Goal: Task Accomplishment & Management: Complete application form

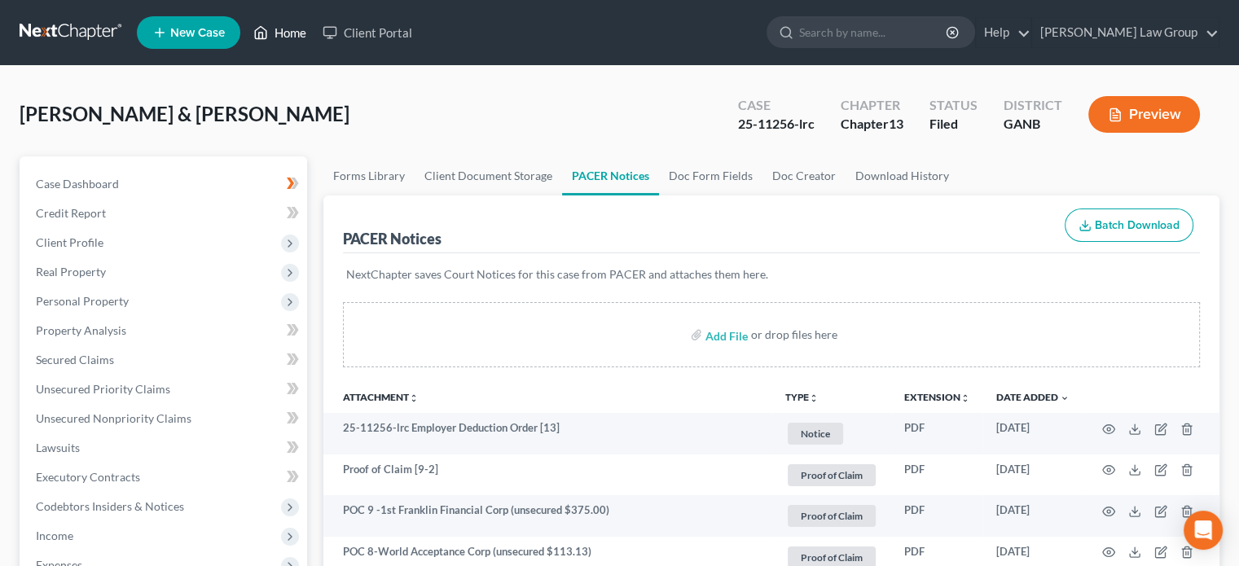
click at [286, 34] on link "Home" at bounding box center [279, 32] width 69 height 29
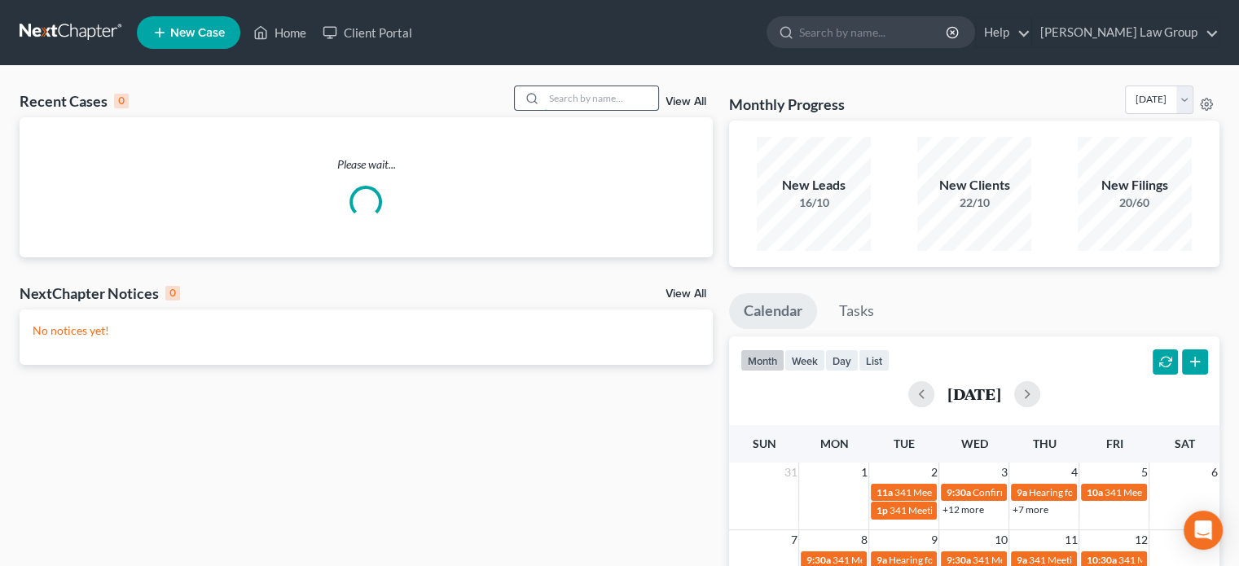
click at [554, 96] on input "search" at bounding box center [601, 98] width 114 height 24
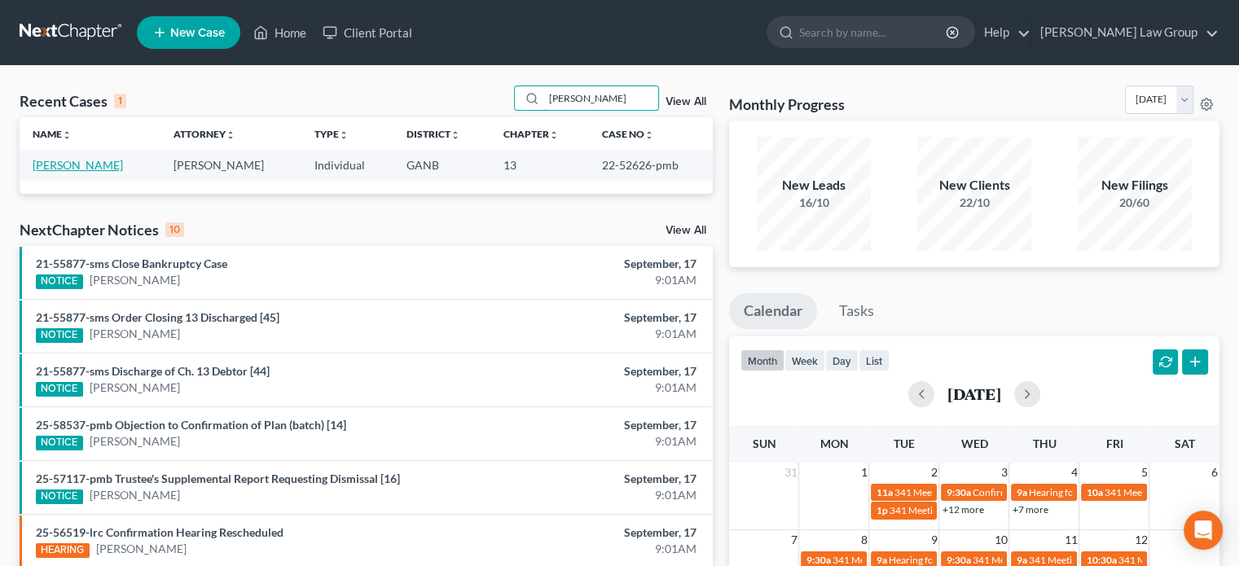
type input "[PERSON_NAME]"
click at [50, 169] on link "[PERSON_NAME]" at bounding box center [78, 165] width 90 height 14
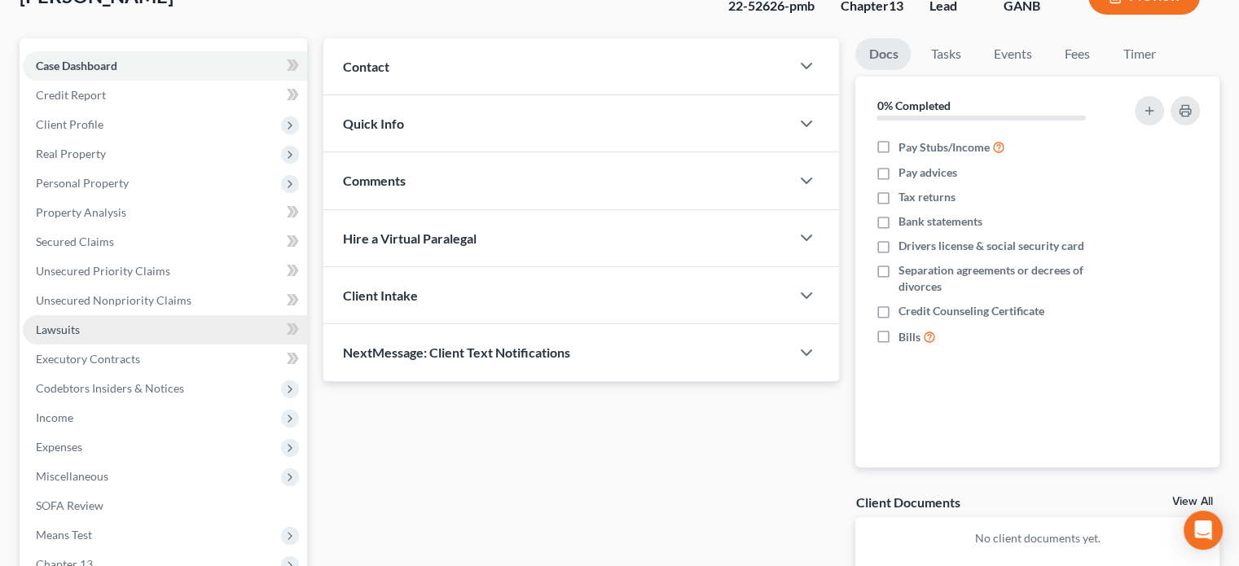
scroll to position [112, 0]
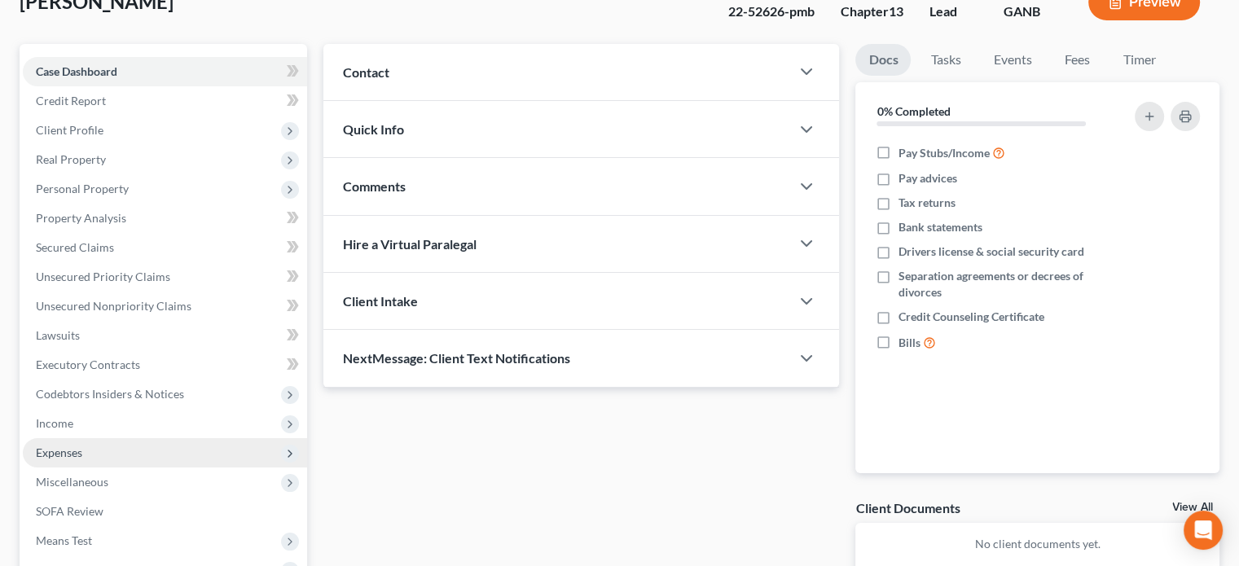
click at [68, 453] on span "Expenses" at bounding box center [59, 453] width 46 height 14
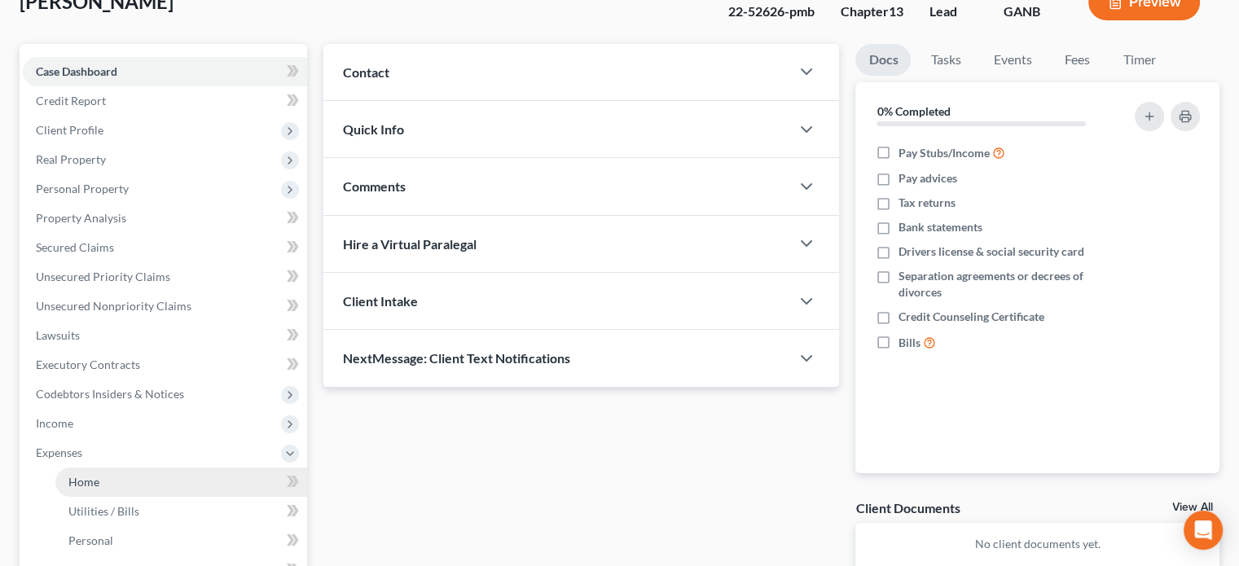
click at [90, 485] on span "Home" at bounding box center [83, 482] width 31 height 14
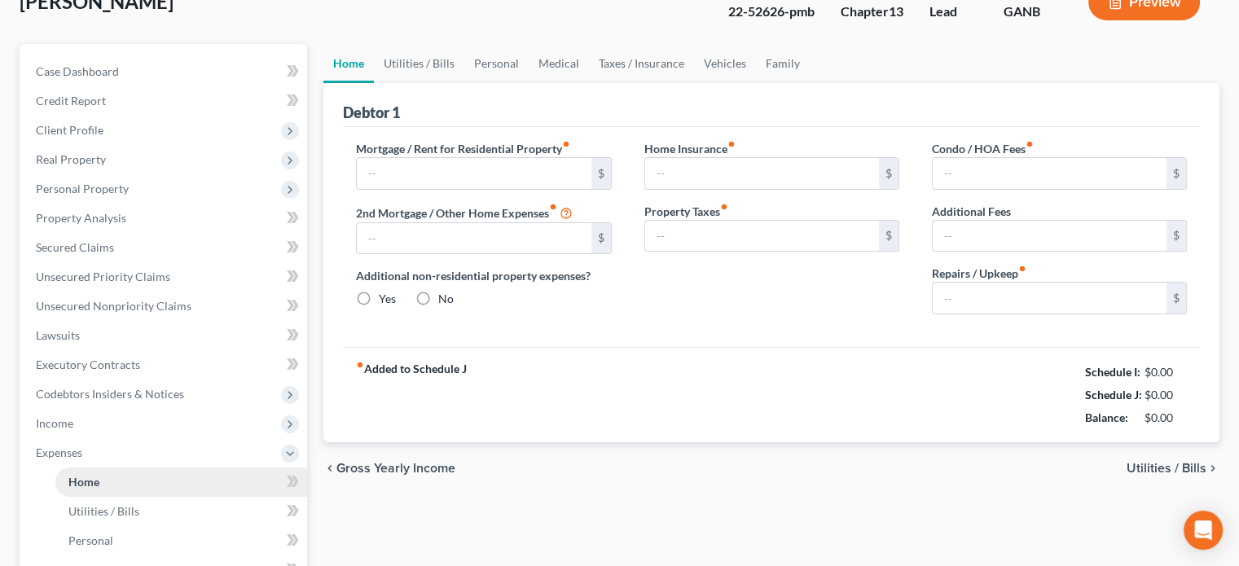
type input "1,456.00"
type input "0.00"
radio input "true"
type input "0.00"
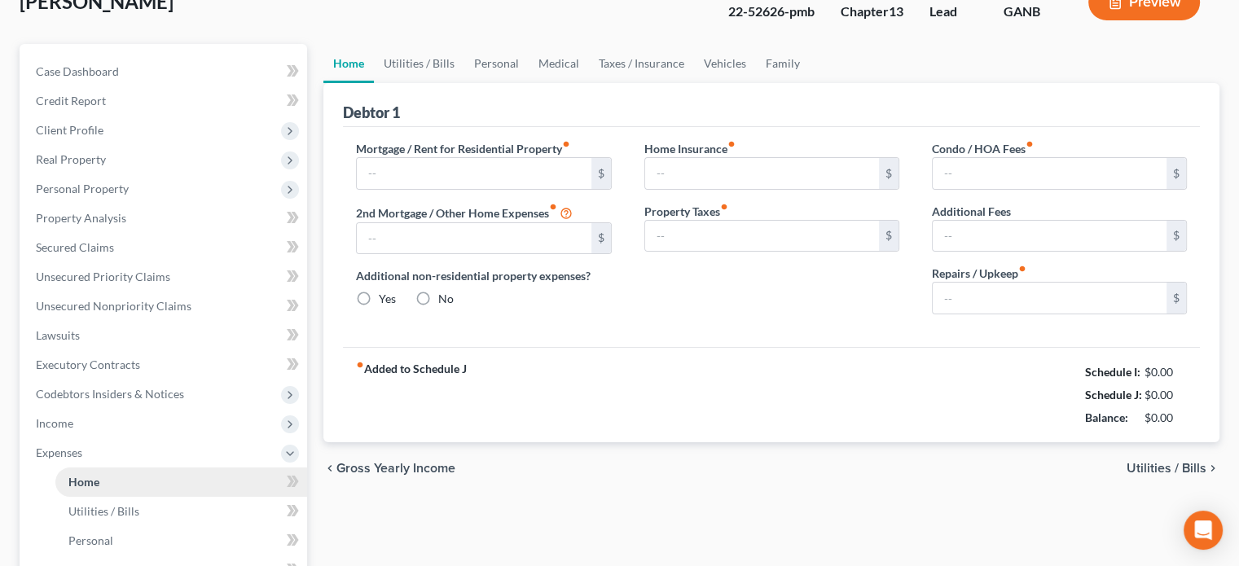
type input "0.00"
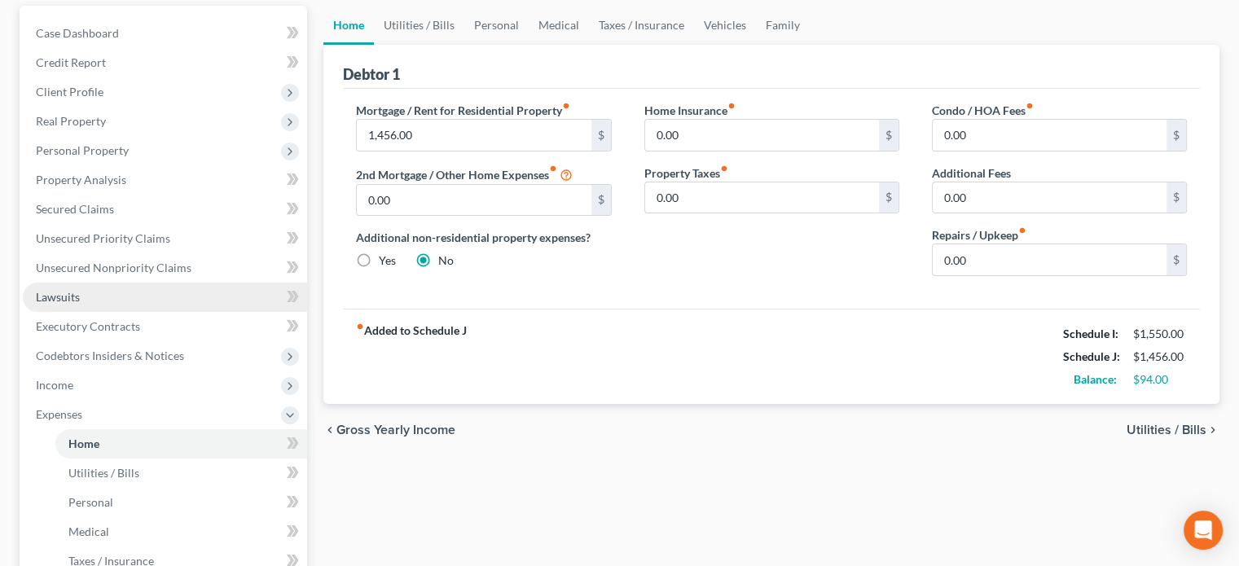
scroll to position [163, 0]
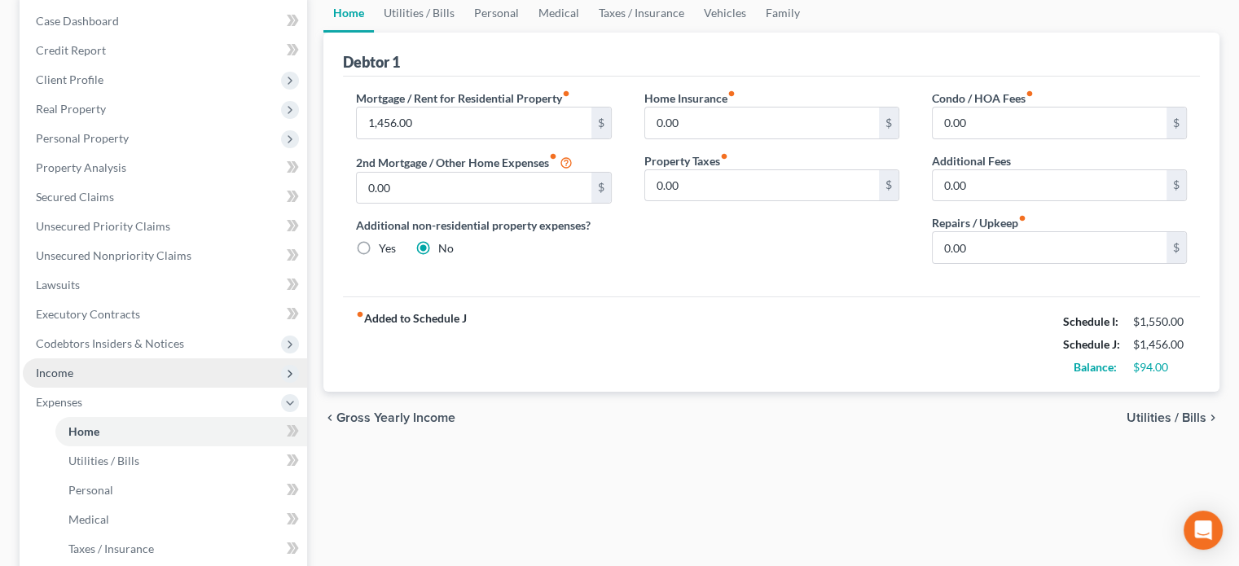
click at [59, 370] on span "Income" at bounding box center [54, 373] width 37 height 14
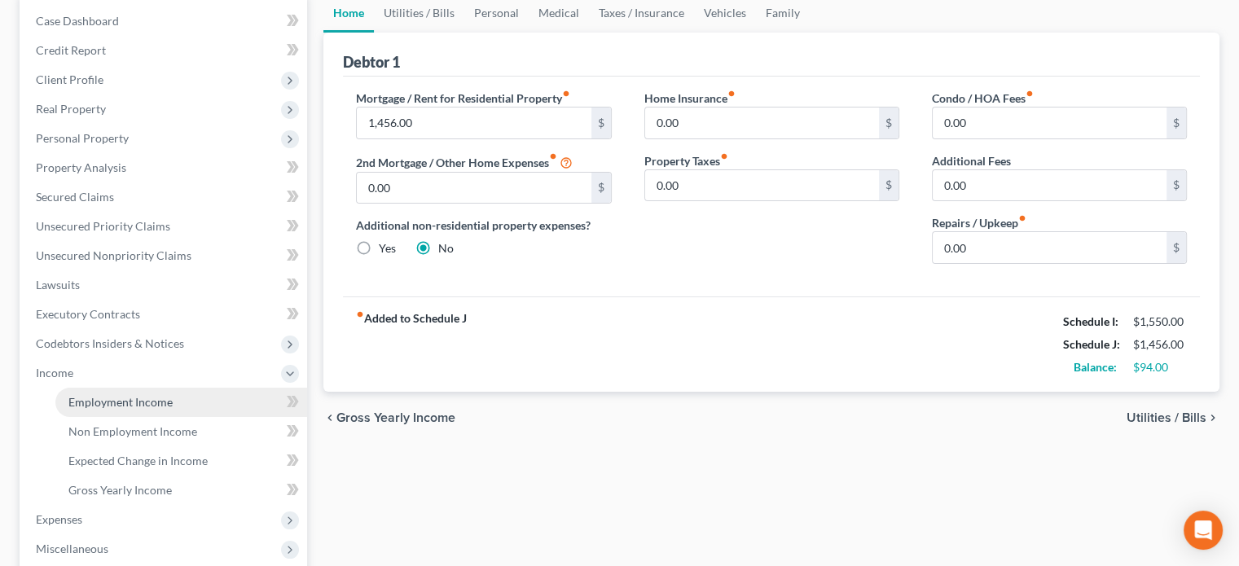
click at [107, 401] on span "Employment Income" at bounding box center [120, 402] width 104 height 14
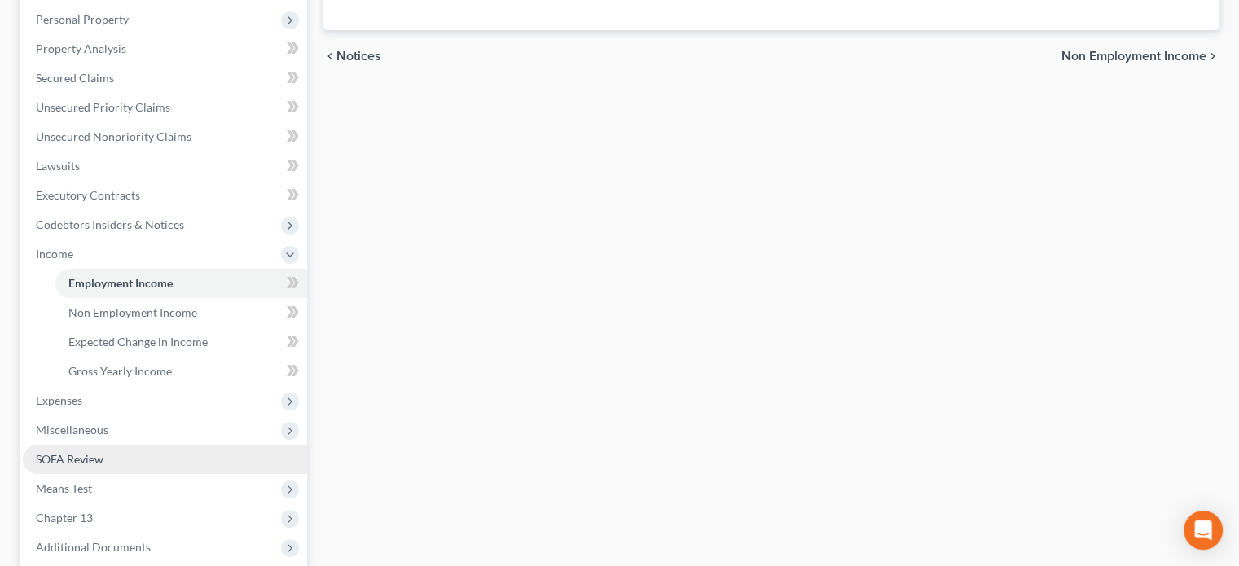
scroll to position [326, 0]
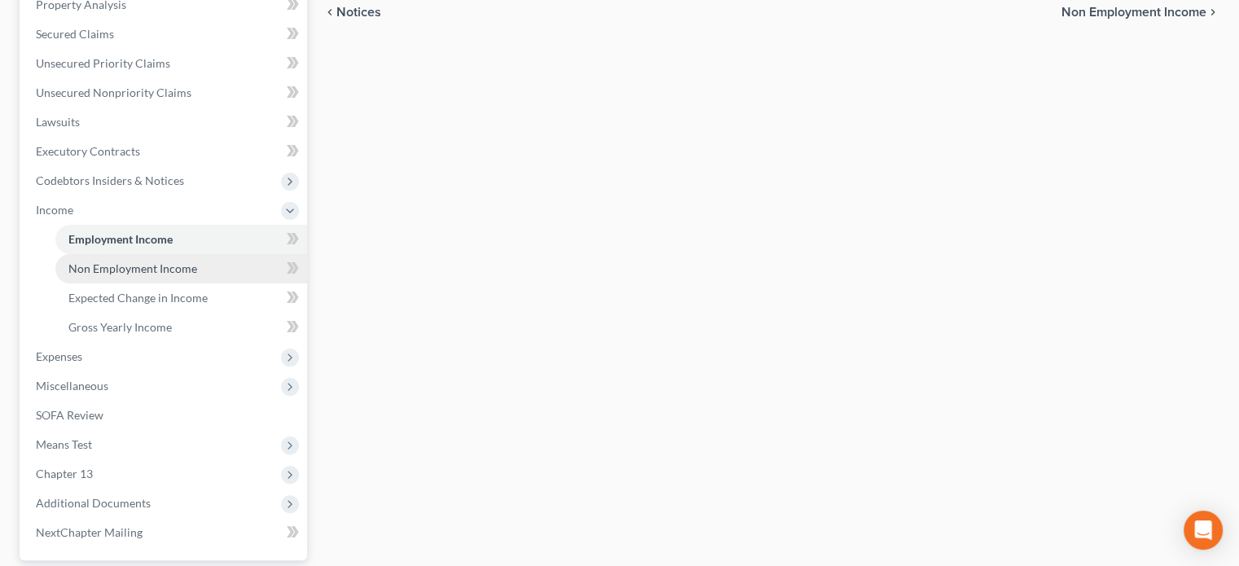
click at [152, 273] on span "Non Employment Income" at bounding box center [132, 269] width 129 height 14
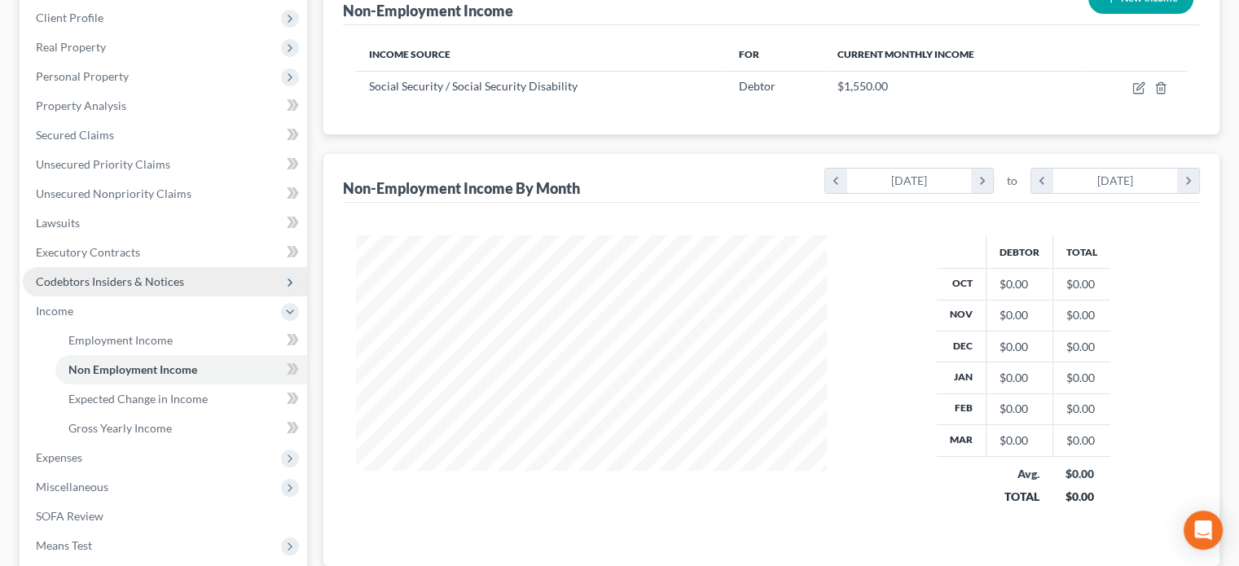
scroll to position [244, 0]
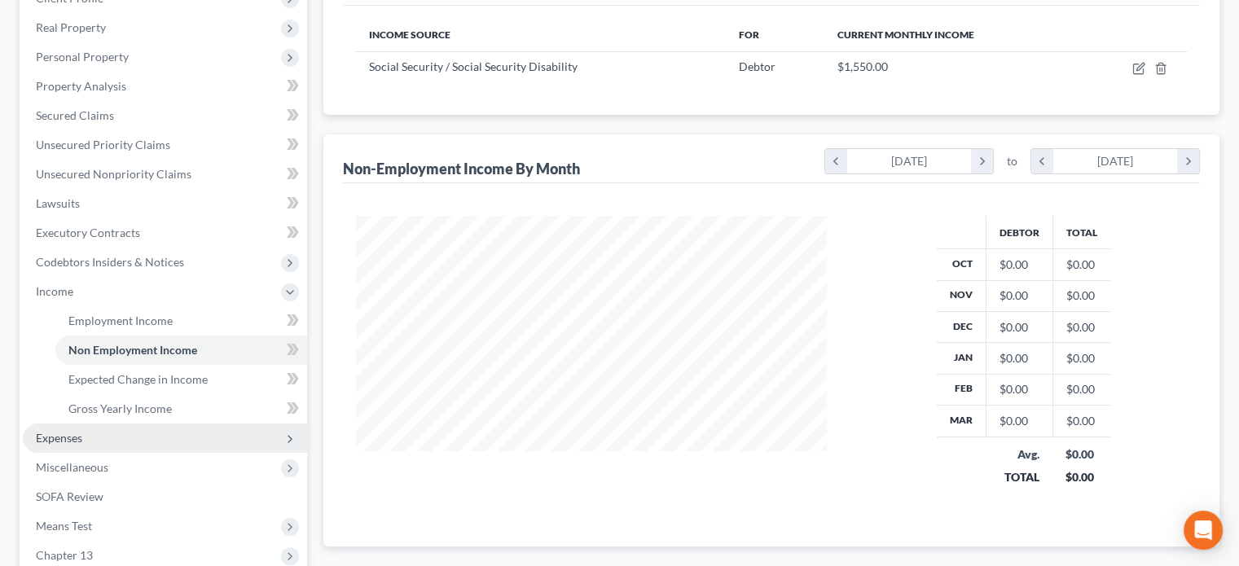
click at [55, 432] on span "Expenses" at bounding box center [59, 438] width 46 height 14
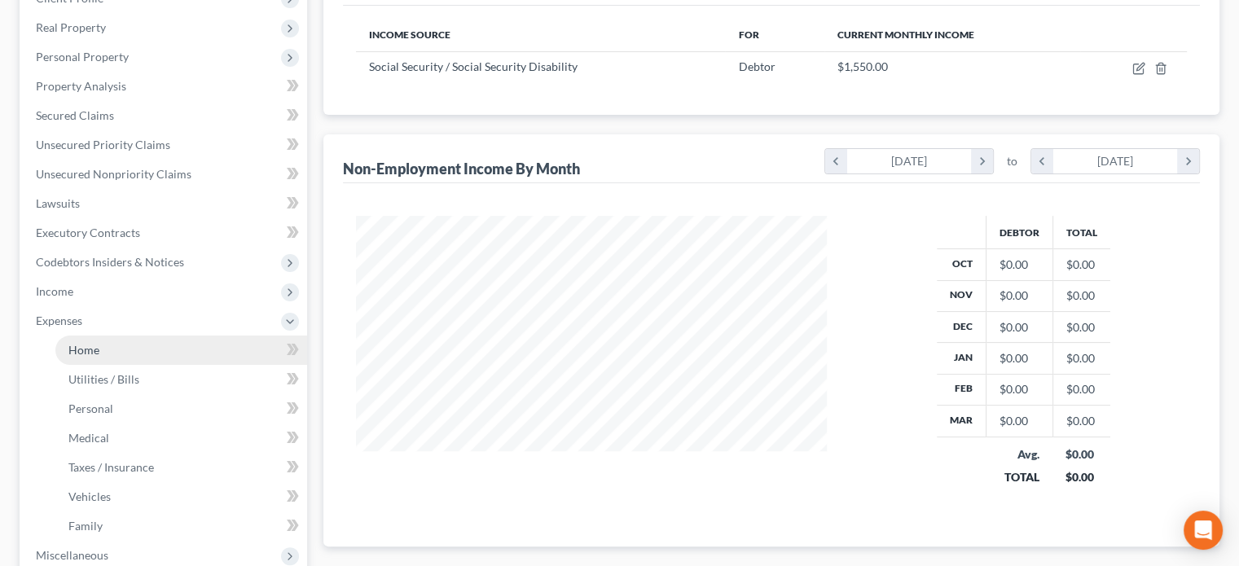
click at [90, 344] on span "Home" at bounding box center [83, 350] width 31 height 14
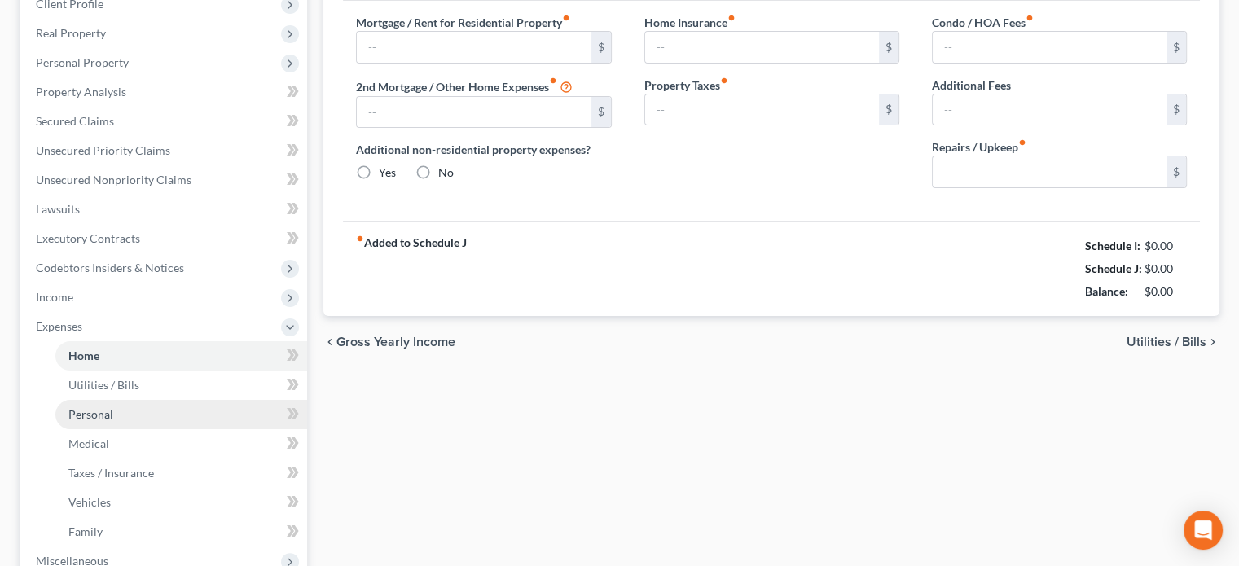
type input "1,456.00"
type input "0.00"
radio input "true"
type input "0.00"
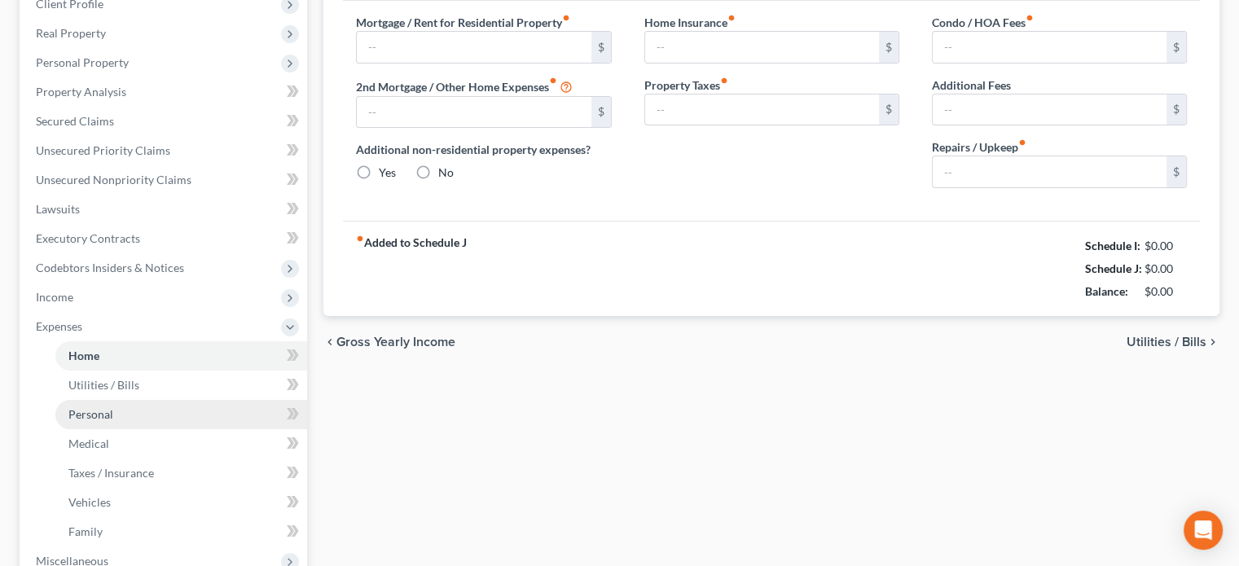
type input "0.00"
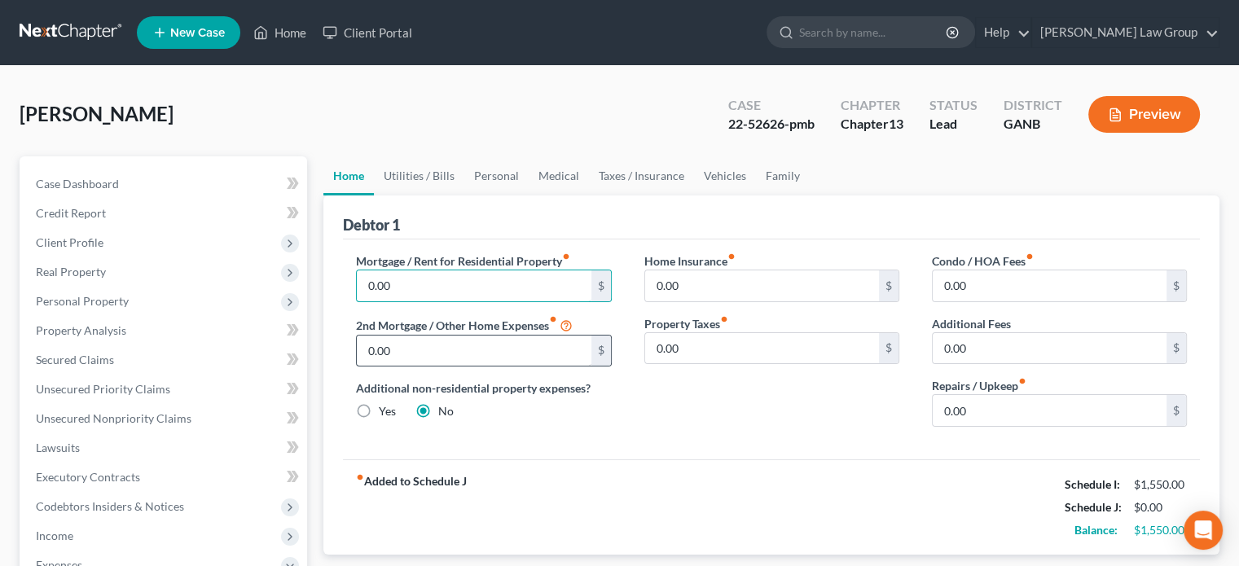
type input "0.00"
click at [407, 356] on input "0.00" at bounding box center [474, 351] width 234 height 31
click at [407, 177] on link "Utilities / Bills" at bounding box center [419, 175] width 90 height 39
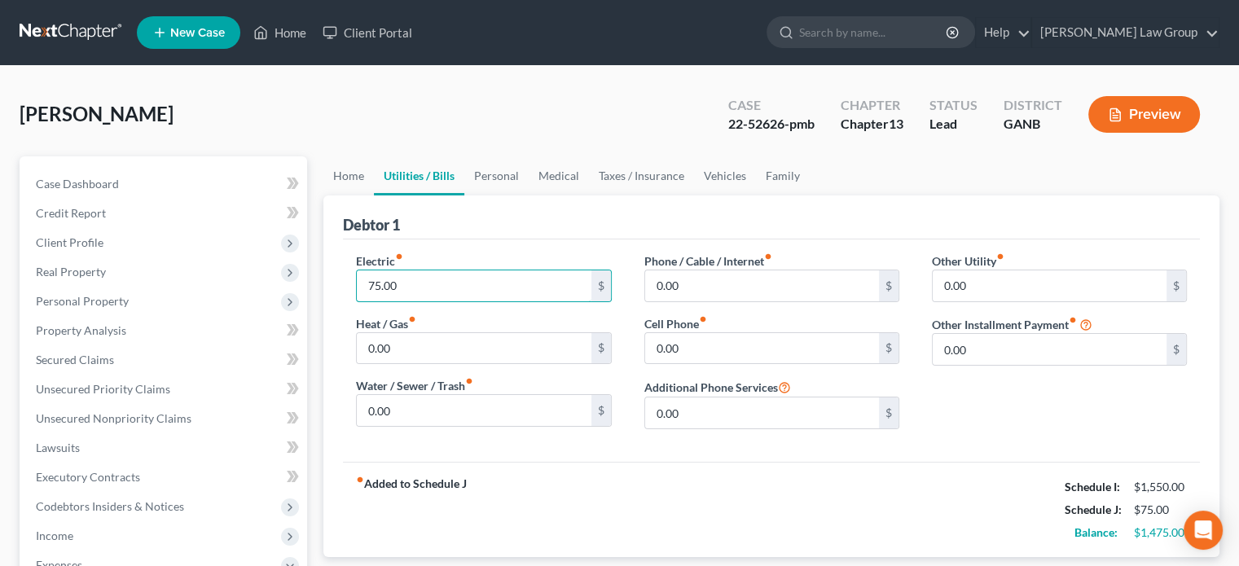
type input "75.00"
type input "50.00"
click at [403, 402] on input "0.00" at bounding box center [474, 410] width 234 height 31
type input "25.00"
click at [684, 283] on input "0.00" at bounding box center [762, 286] width 234 height 31
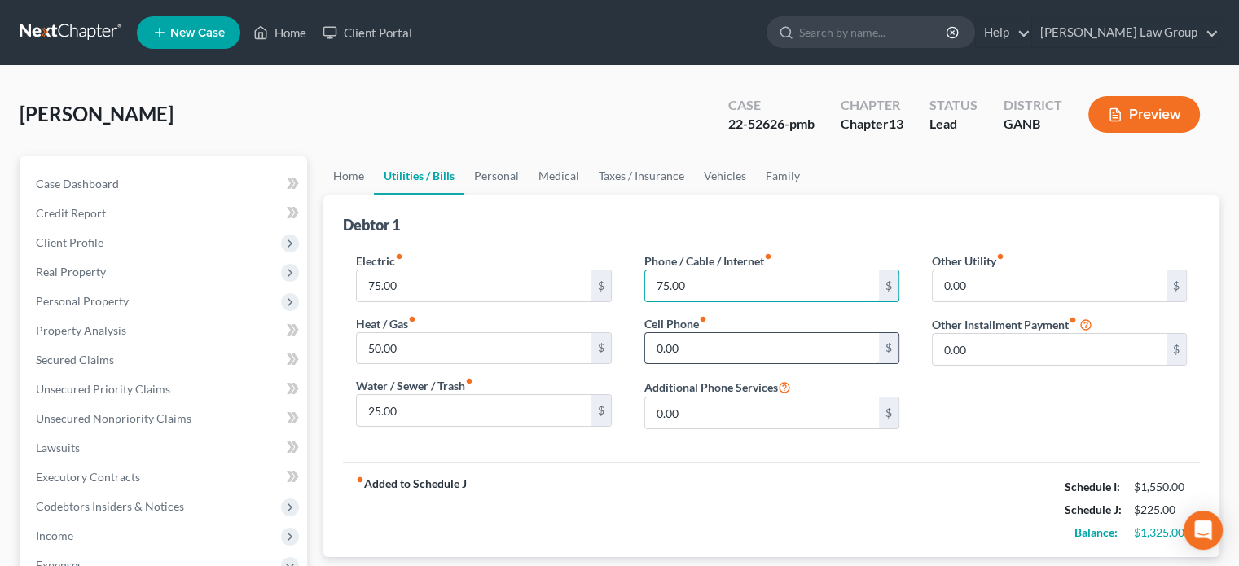
type input "75.00"
click at [710, 335] on input "0.00" at bounding box center [762, 348] width 234 height 31
type input "100.00"
type input "45.00"
click at [349, 169] on link "Home" at bounding box center [348, 175] width 51 height 39
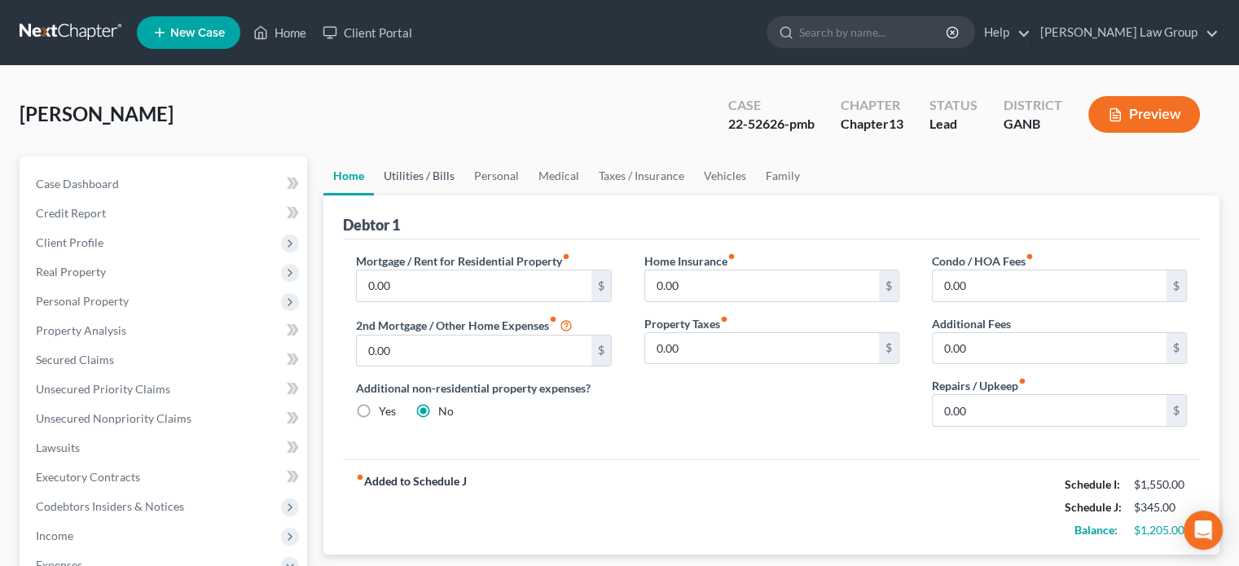
click at [438, 174] on link "Utilities / Bills" at bounding box center [419, 175] width 90 height 39
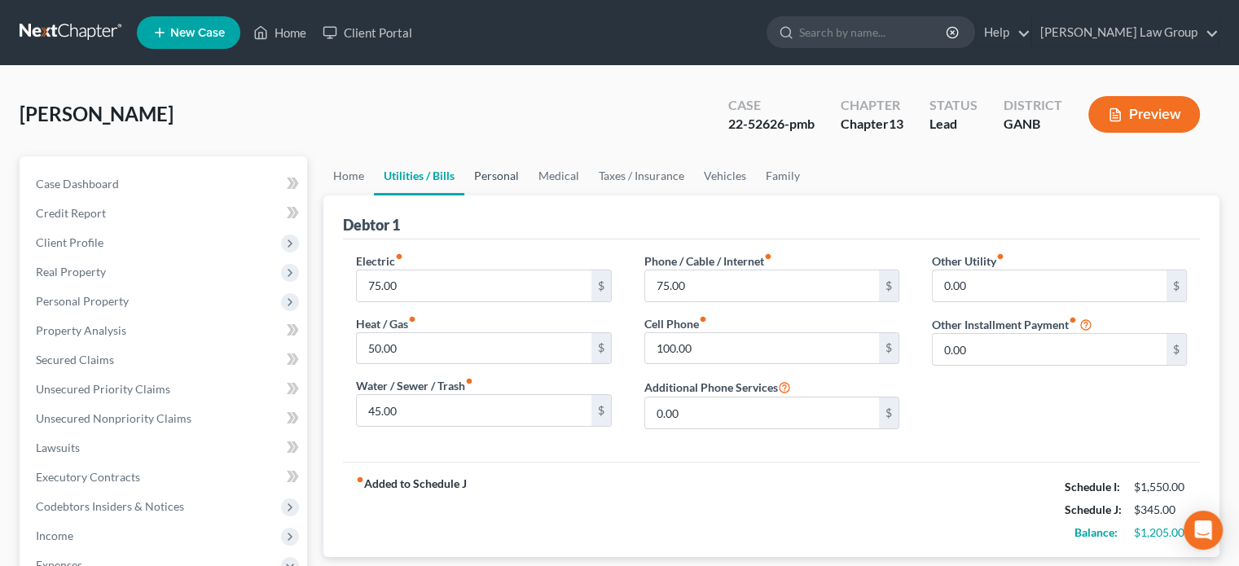
click at [508, 171] on link "Personal" at bounding box center [496, 175] width 64 height 39
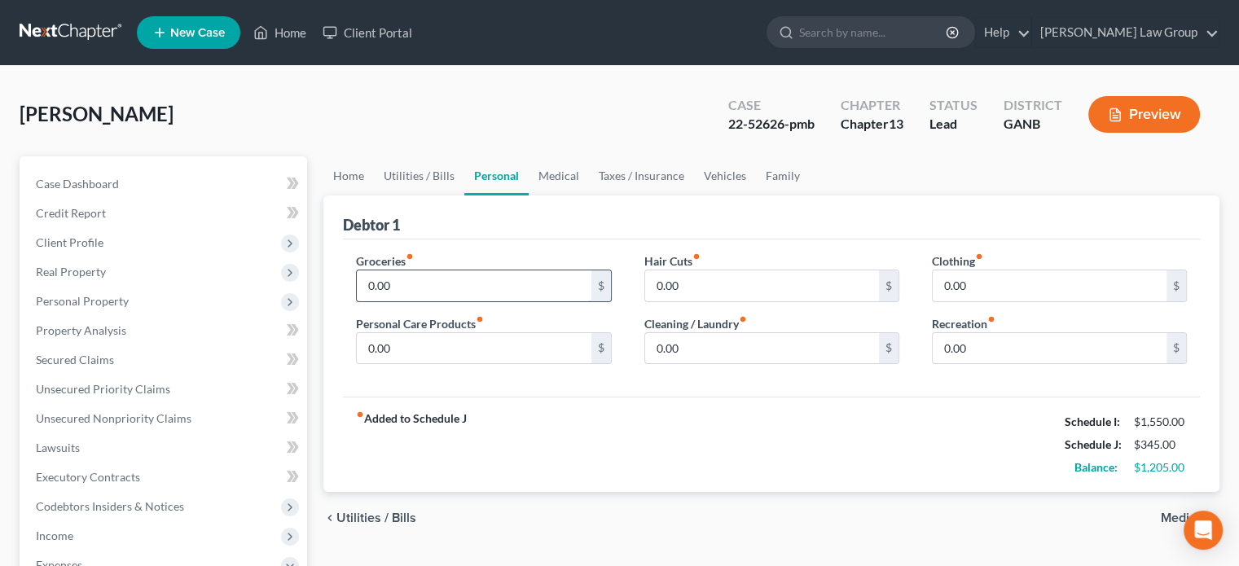
click at [403, 283] on input "0.00" at bounding box center [474, 286] width 234 height 31
type input "400.00"
click at [561, 172] on link "Medical" at bounding box center [559, 175] width 60 height 39
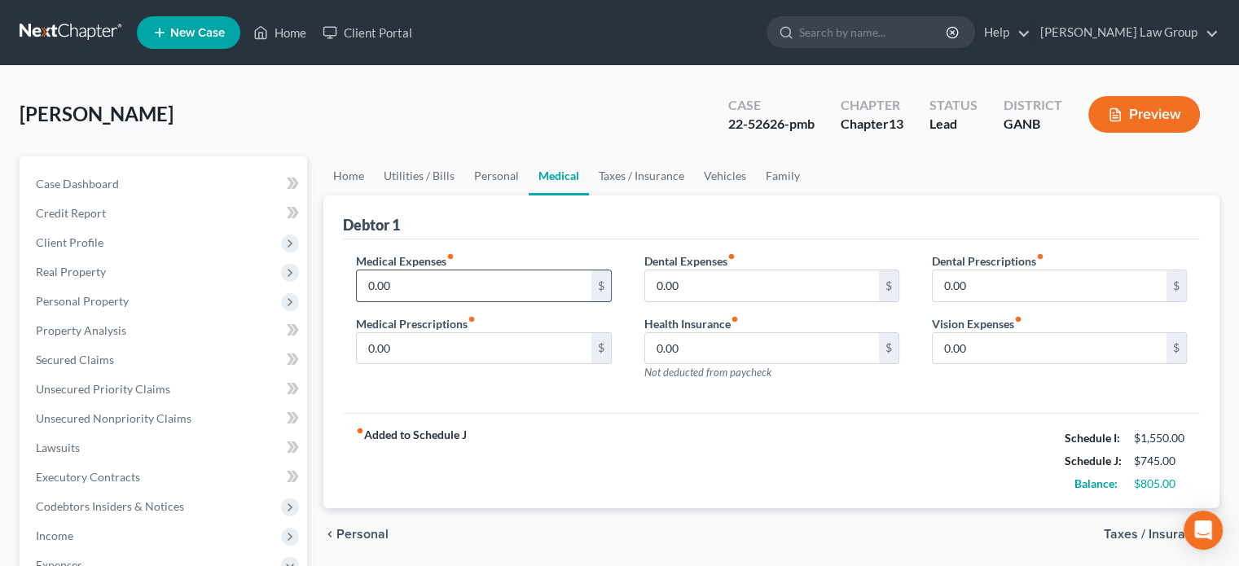
click at [402, 284] on input "0.00" at bounding box center [474, 286] width 234 height 31
click at [691, 342] on input "0.00" at bounding box center [762, 348] width 234 height 31
type input "1"
type input "100.00"
click at [634, 167] on link "Taxes / Insurance" at bounding box center [641, 175] width 105 height 39
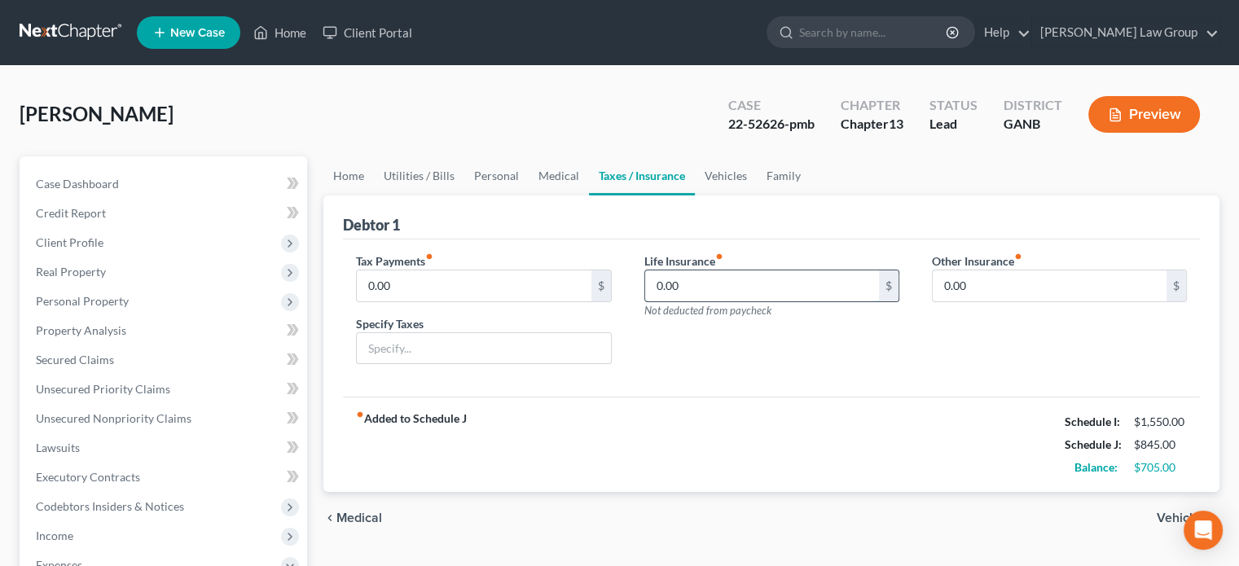
click at [691, 286] on input "0.00" at bounding box center [762, 286] width 234 height 31
type input "45.00"
click at [749, 350] on div "Life Insurance fiber_manual_record 45.00 $ Not deducted from paycheck" at bounding box center [772, 315] width 288 height 125
click at [551, 171] on link "Medical" at bounding box center [559, 175] width 60 height 39
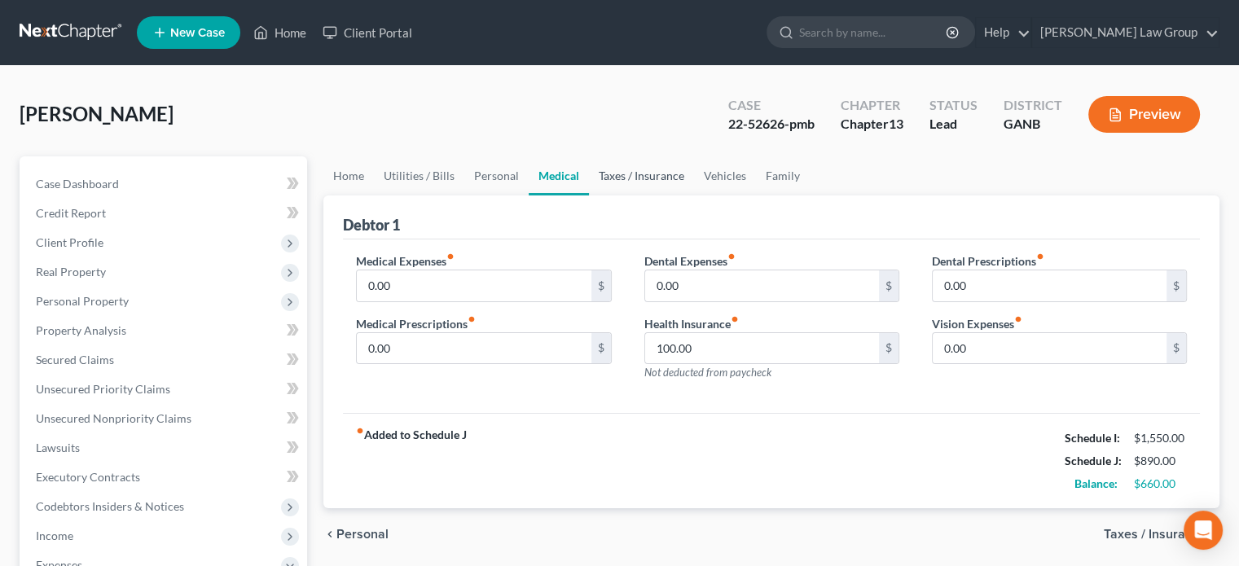
click at [624, 174] on link "Taxes / Insurance" at bounding box center [641, 175] width 105 height 39
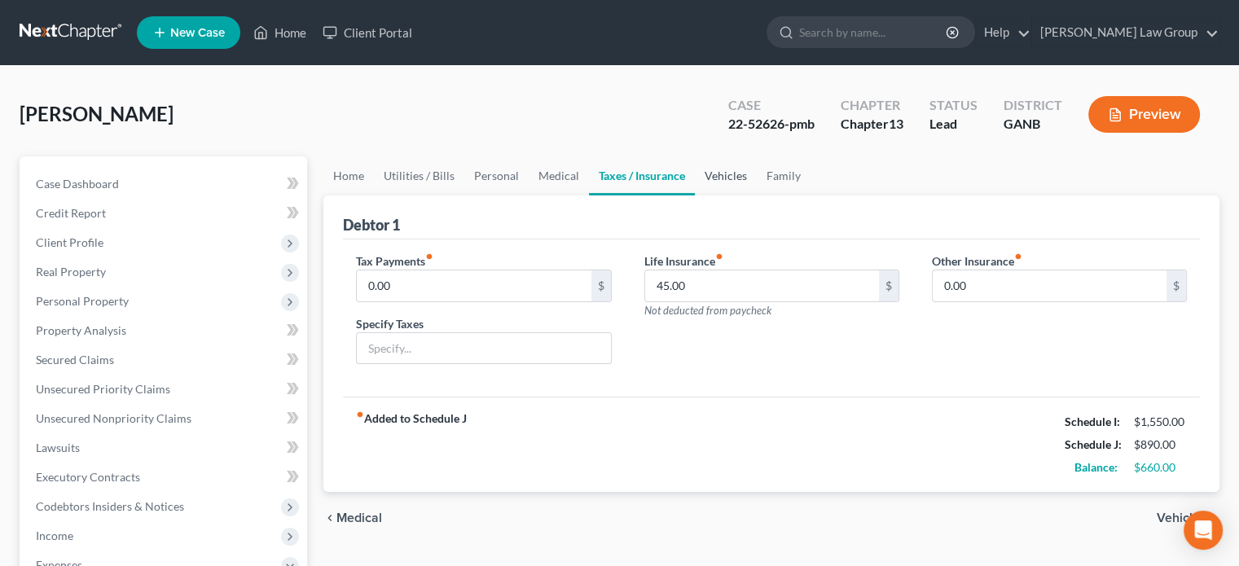
click at [732, 170] on link "Vehicles" at bounding box center [726, 175] width 62 height 39
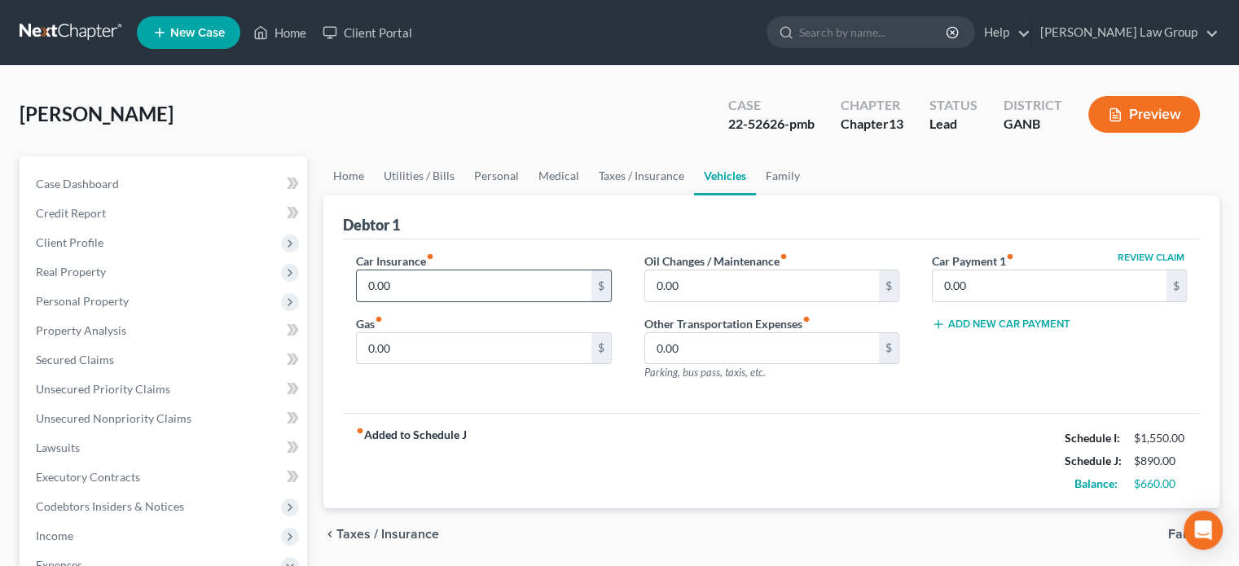
click at [400, 283] on input "0.00" at bounding box center [474, 286] width 234 height 31
type input "85.00"
type input "80.00"
type input "50.00"
click at [486, 173] on link "Personal" at bounding box center [496, 175] width 64 height 39
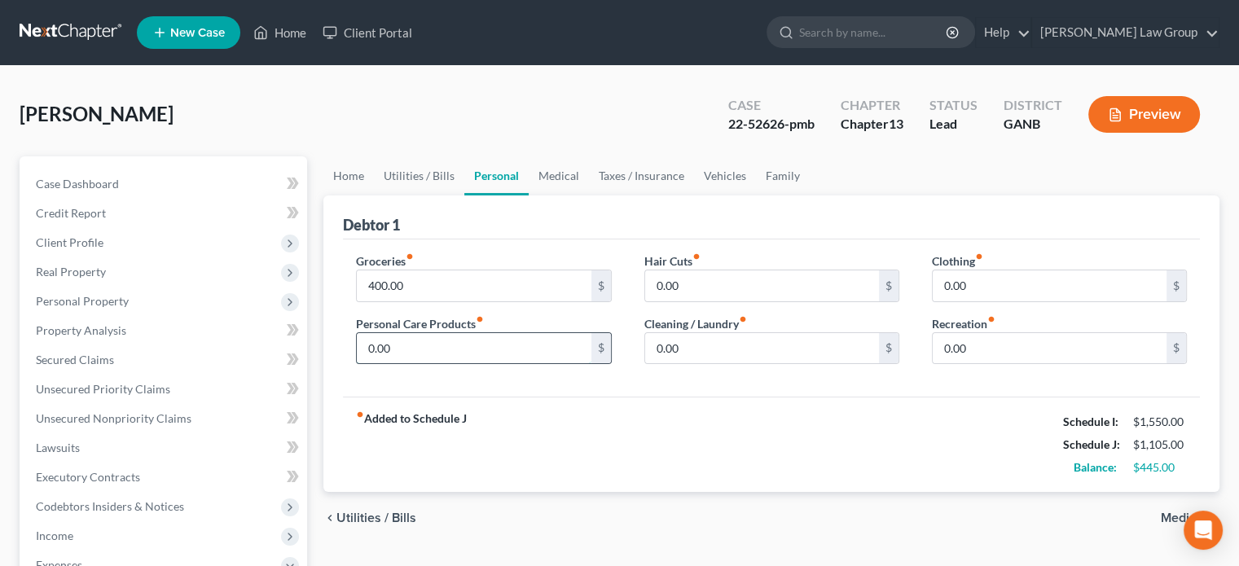
click at [398, 351] on input "0.00" at bounding box center [474, 348] width 234 height 31
type input "20.00"
click at [681, 285] on input "0.00" at bounding box center [762, 286] width 234 height 31
click at [985, 294] on input "0.00" at bounding box center [1050, 286] width 234 height 31
click at [666, 283] on input "75.00" at bounding box center [762, 286] width 234 height 31
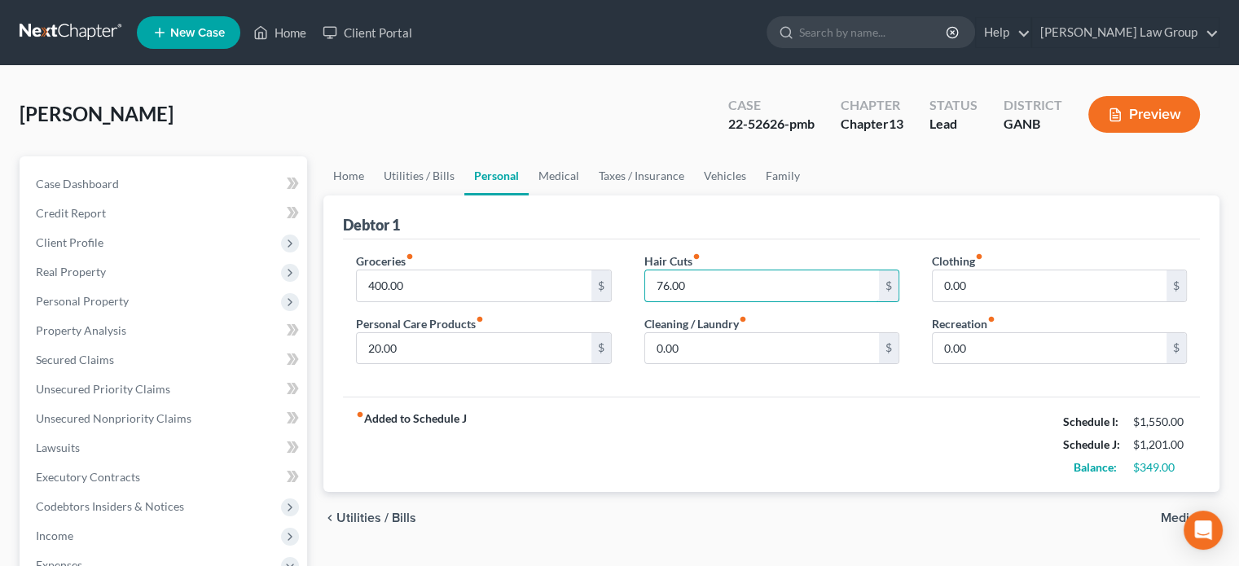
type input "76.00"
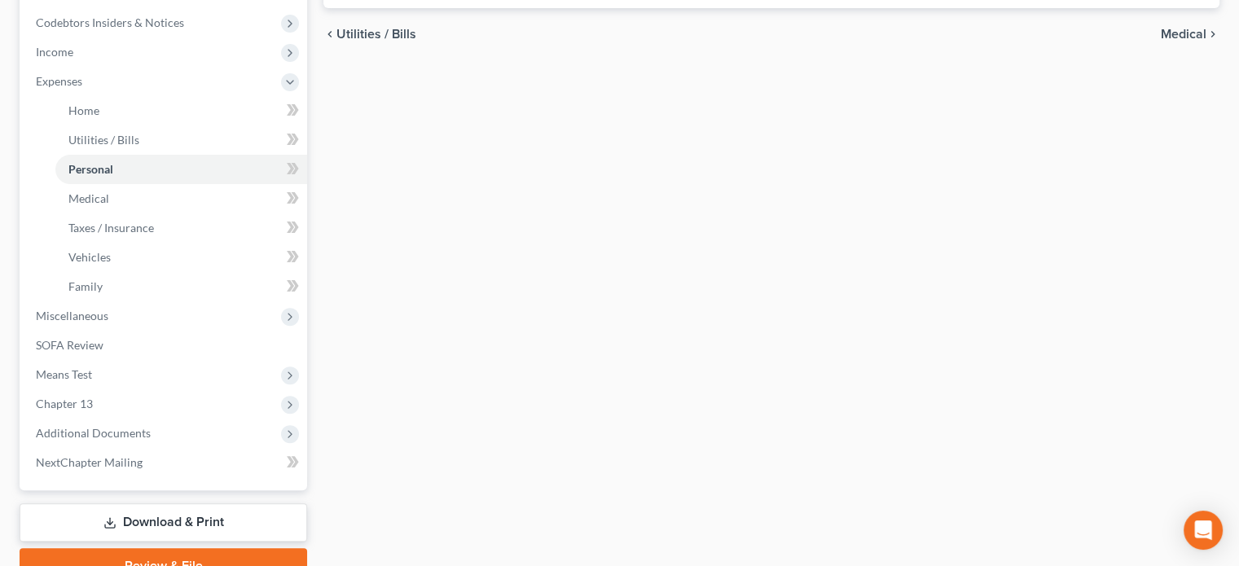
scroll to position [489, 0]
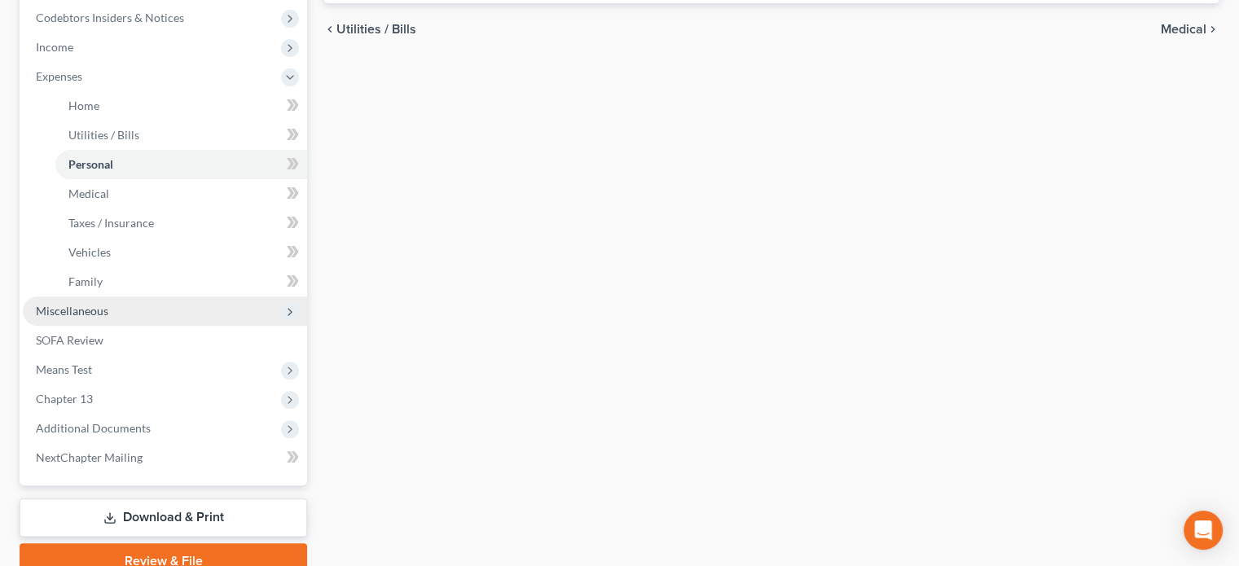
click at [81, 312] on span "Miscellaneous" at bounding box center [72, 311] width 73 height 14
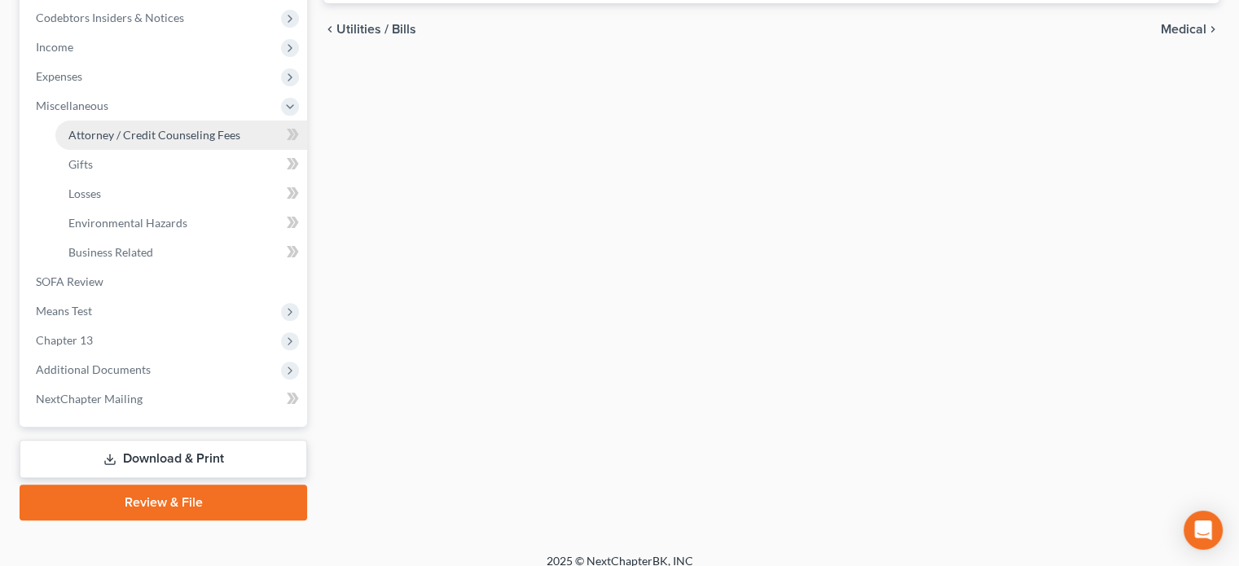
click at [100, 133] on span "Attorney / Credit Counseling Fees" at bounding box center [154, 135] width 172 height 14
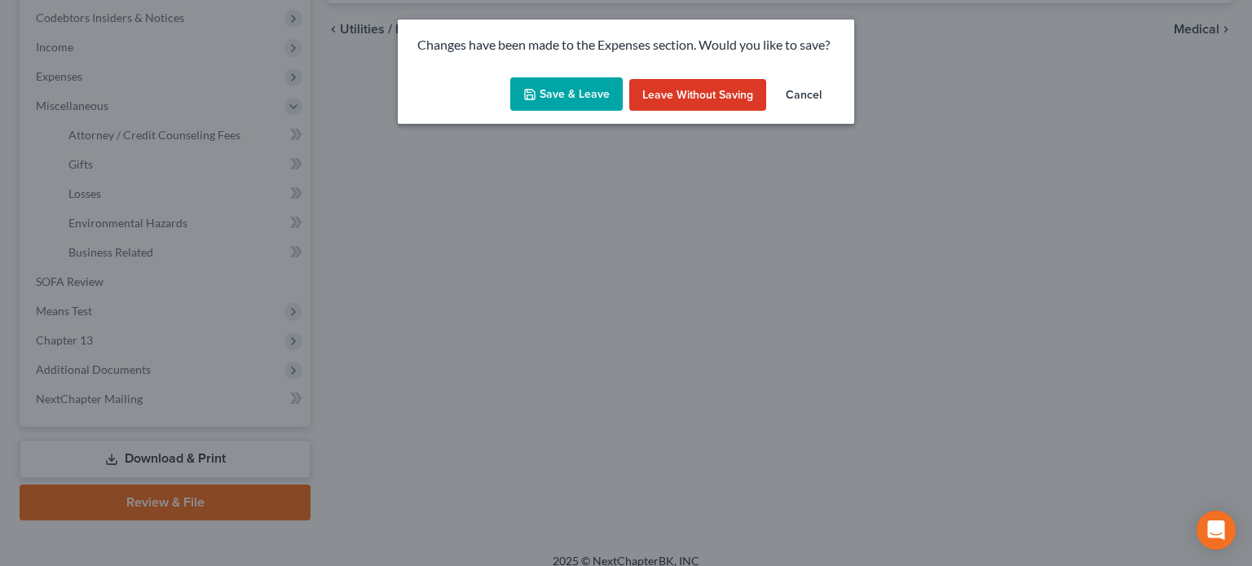
click at [572, 104] on button "Save & Leave" at bounding box center [566, 94] width 112 height 34
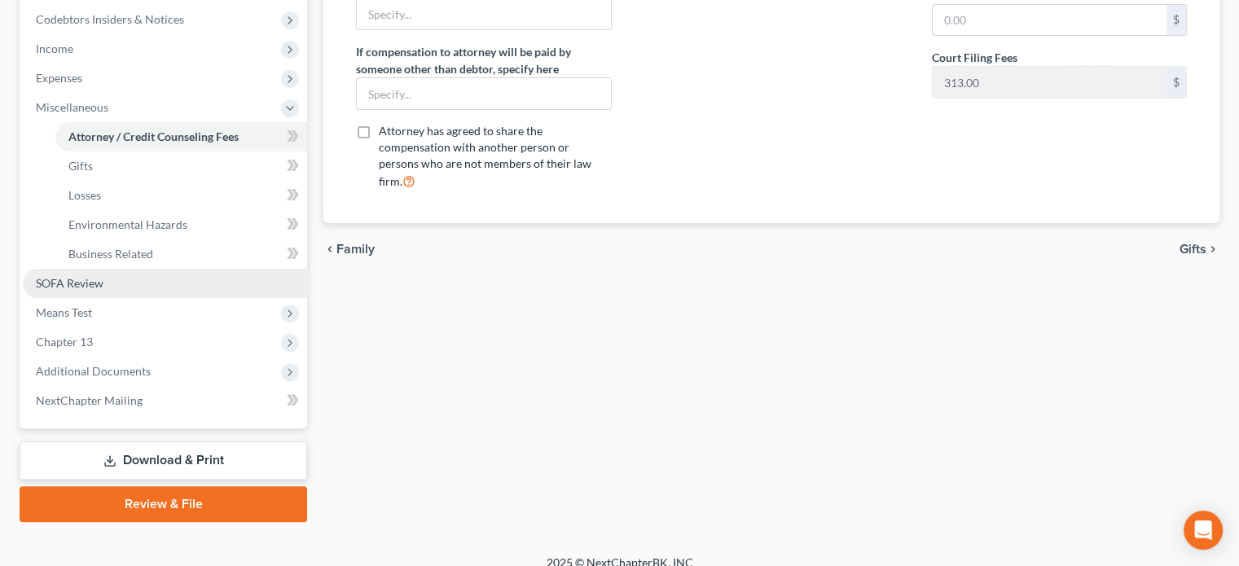
scroll to position [504, 0]
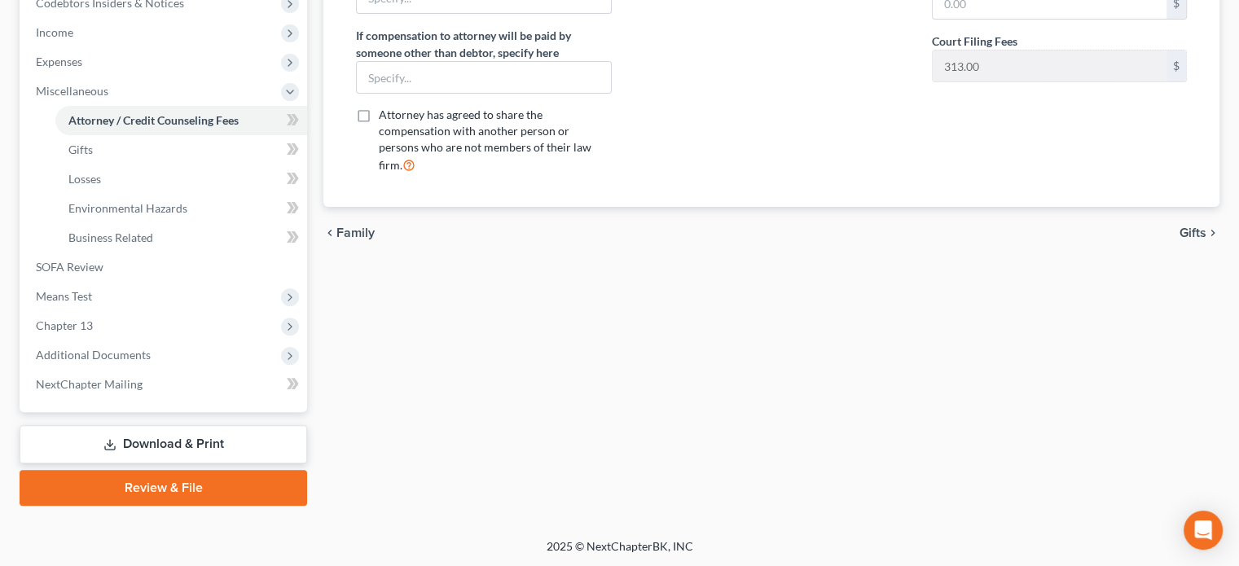
click at [137, 439] on link "Download & Print" at bounding box center [164, 444] width 288 height 38
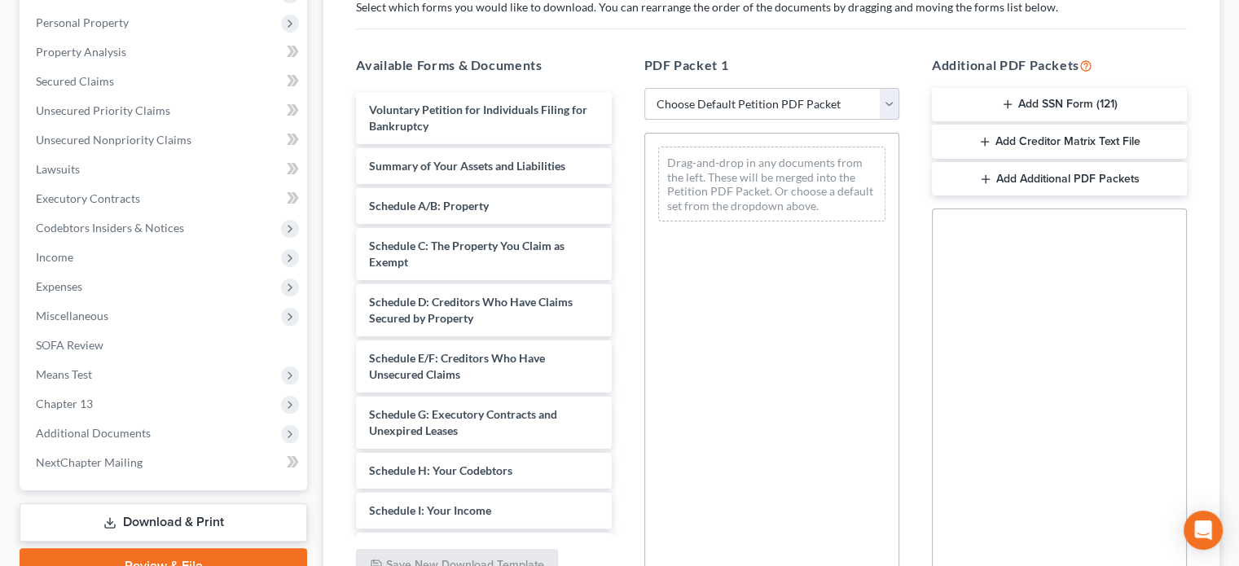
scroll to position [194, 0]
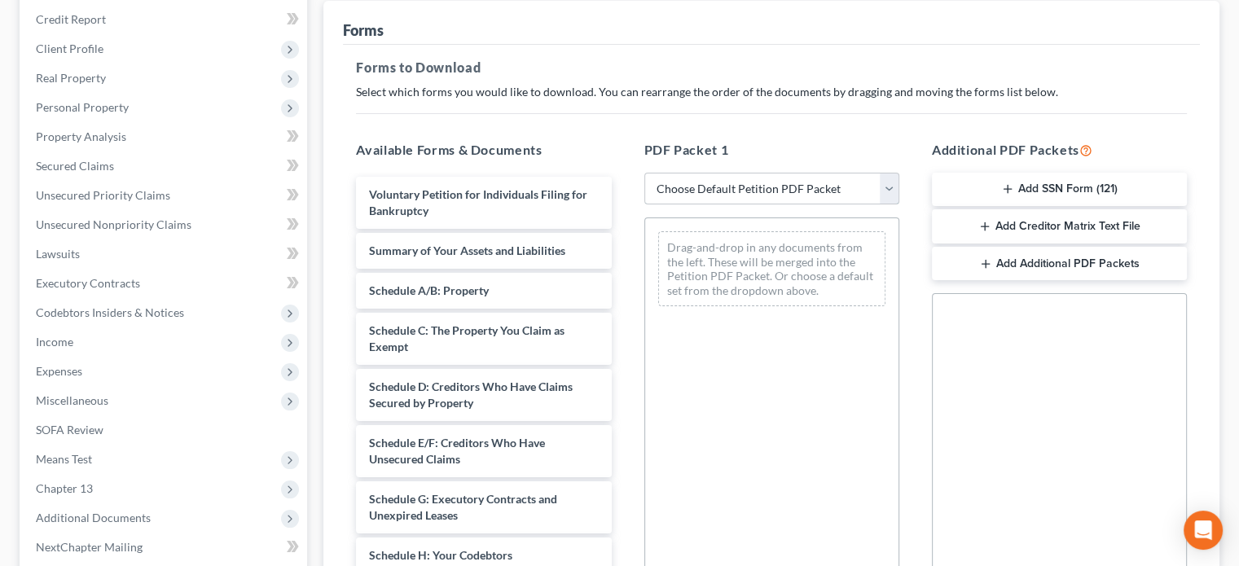
click at [895, 191] on select "Choose Default Petition PDF Packet Complete Bankruptcy Petition (all forms and …" at bounding box center [771, 189] width 255 height 33
select select "2"
click at [644, 173] on select "Choose Default Petition PDF Packet Complete Bankruptcy Petition (all forms and …" at bounding box center [771, 189] width 255 height 33
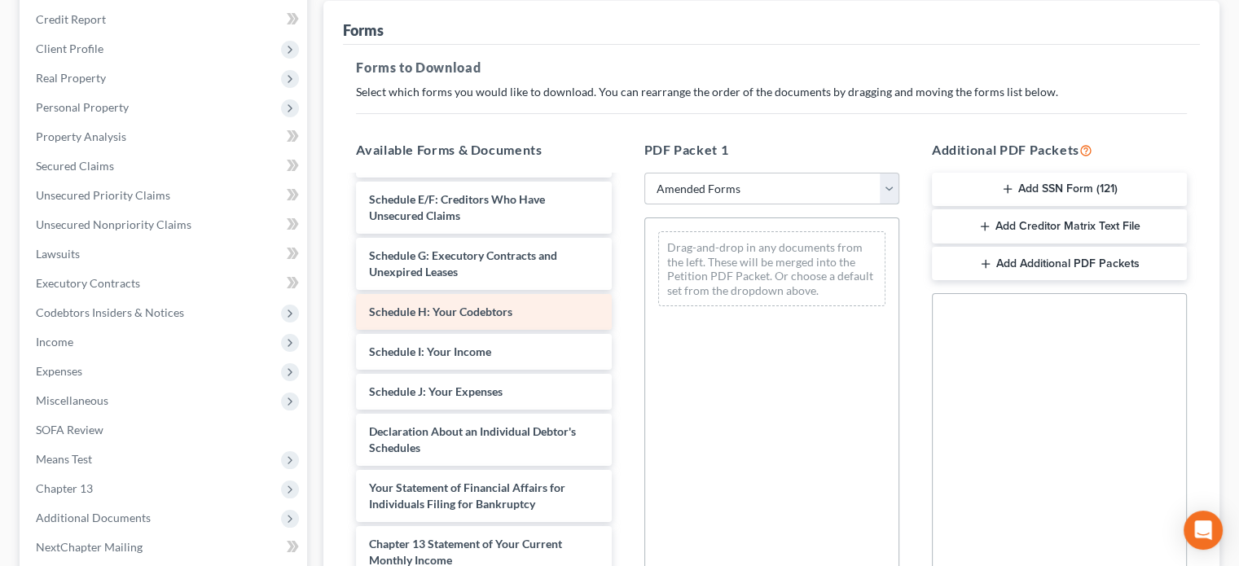
scroll to position [244, 0]
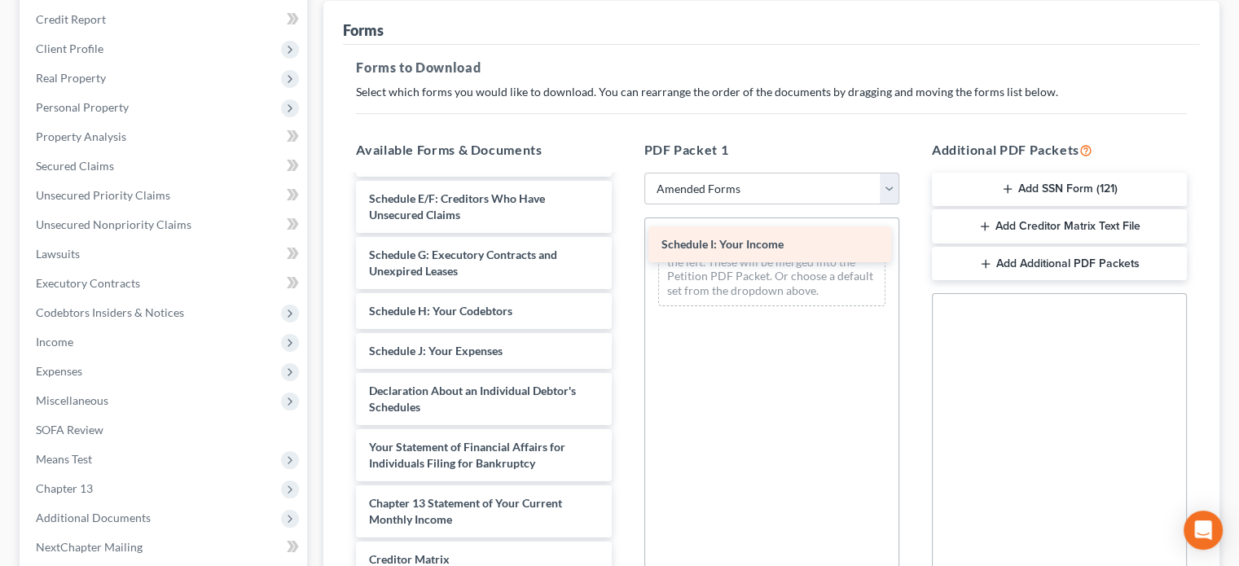
drag, startPoint x: 460, startPoint y: 350, endPoint x: 752, endPoint y: 244, distance: 310.8
click at [624, 244] on div "Schedule I: Your Income Voluntary Petition for Individuals Filing for Bankruptc…" at bounding box center [483, 322] width 281 height 781
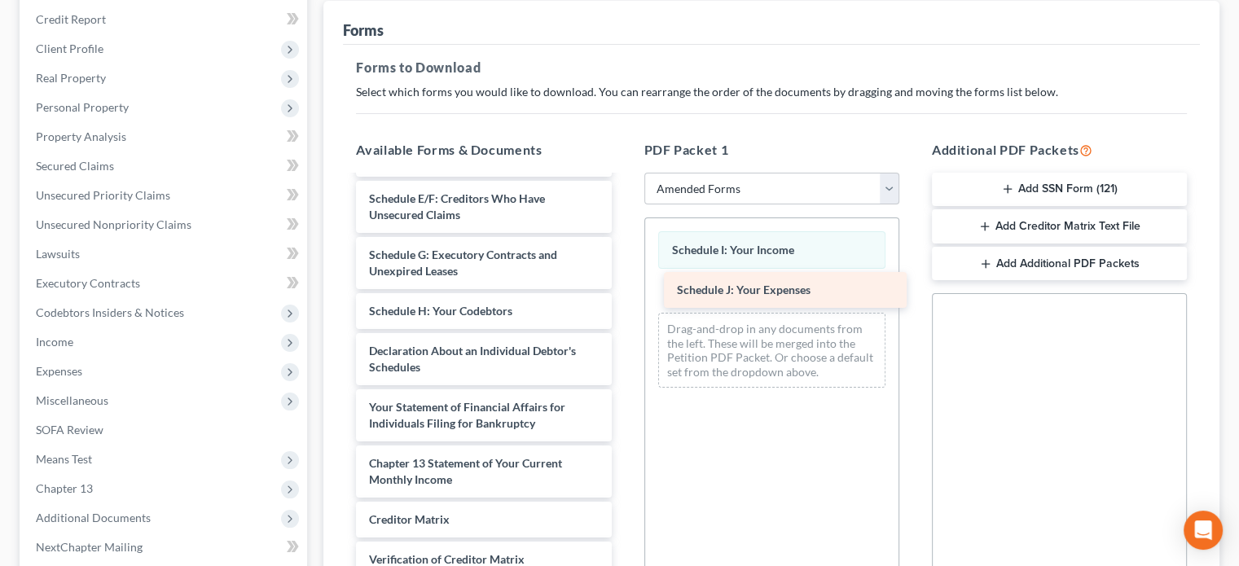
drag, startPoint x: 410, startPoint y: 349, endPoint x: 718, endPoint y: 289, distance: 313.7
click at [624, 289] on div "Schedule J: Your Expenses Voluntary Petition for Individuals Filing for Bankrup…" at bounding box center [483, 302] width 281 height 741
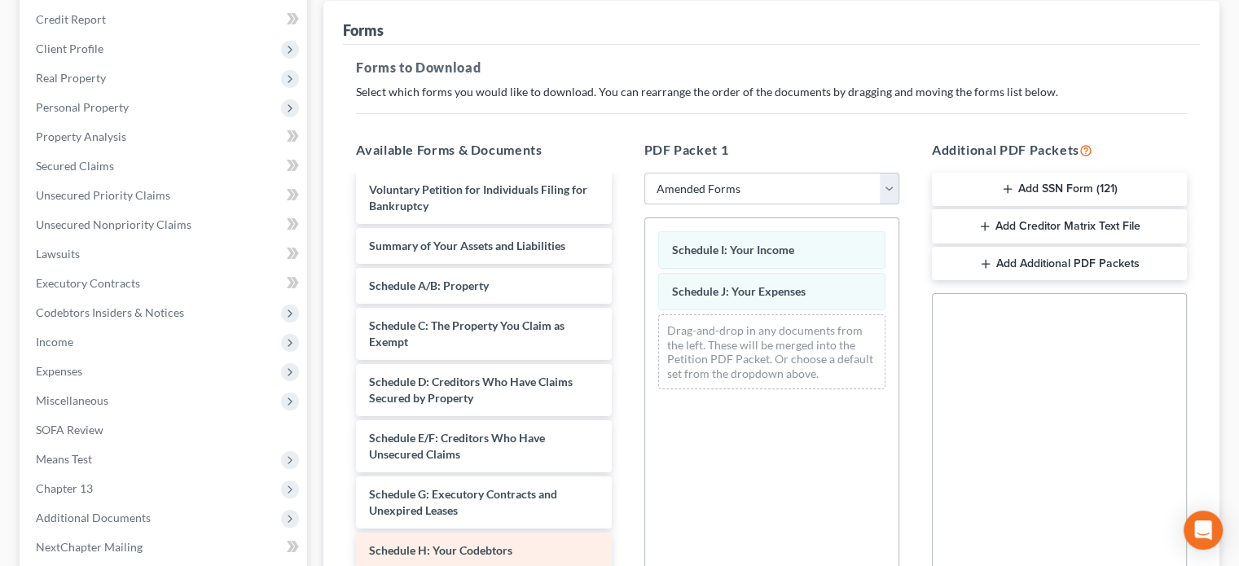
scroll to position [0, 0]
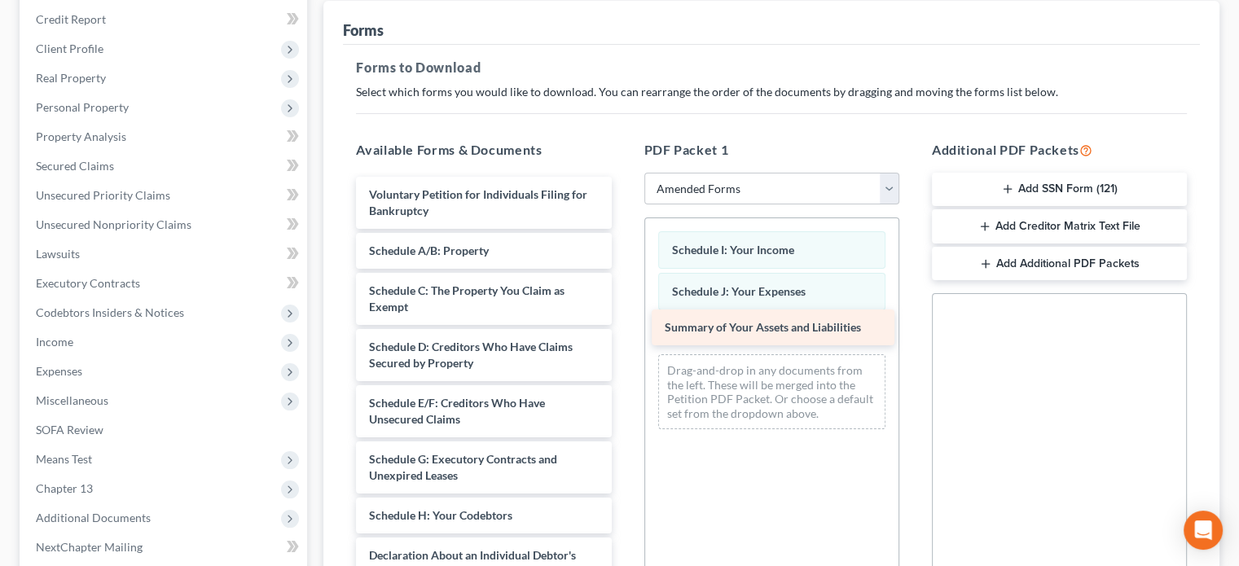
drag, startPoint x: 492, startPoint y: 240, endPoint x: 788, endPoint y: 319, distance: 305.9
click at [624, 319] on div "Summary of Your Assets and Liabilities Voluntary Petition for Individuals Filin…" at bounding box center [483, 528] width 281 height 702
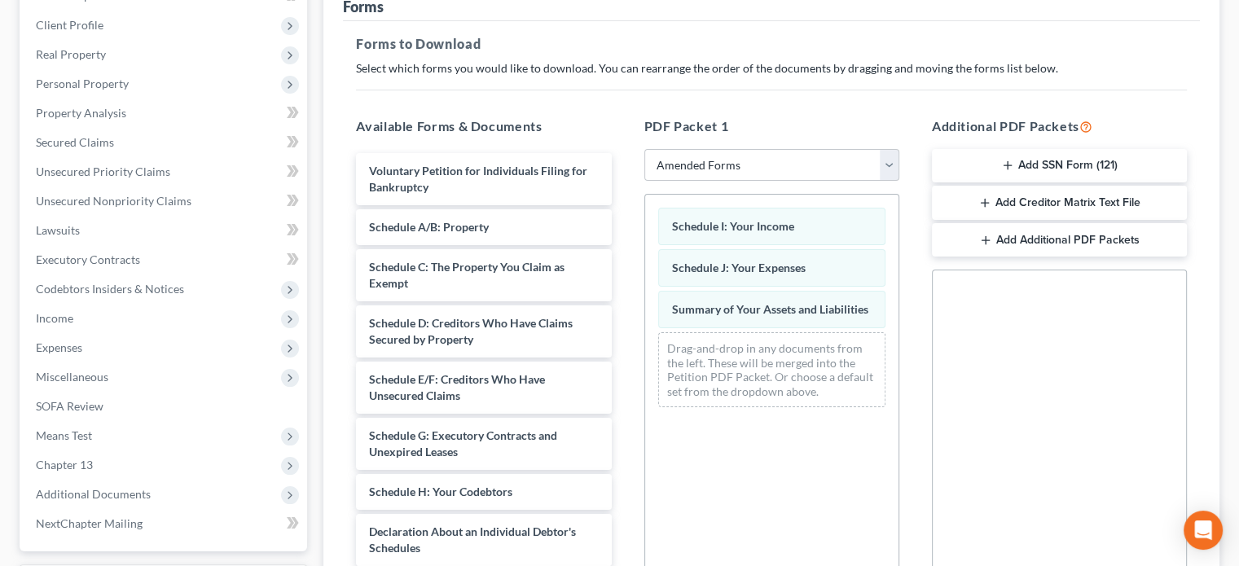
scroll to position [438, 0]
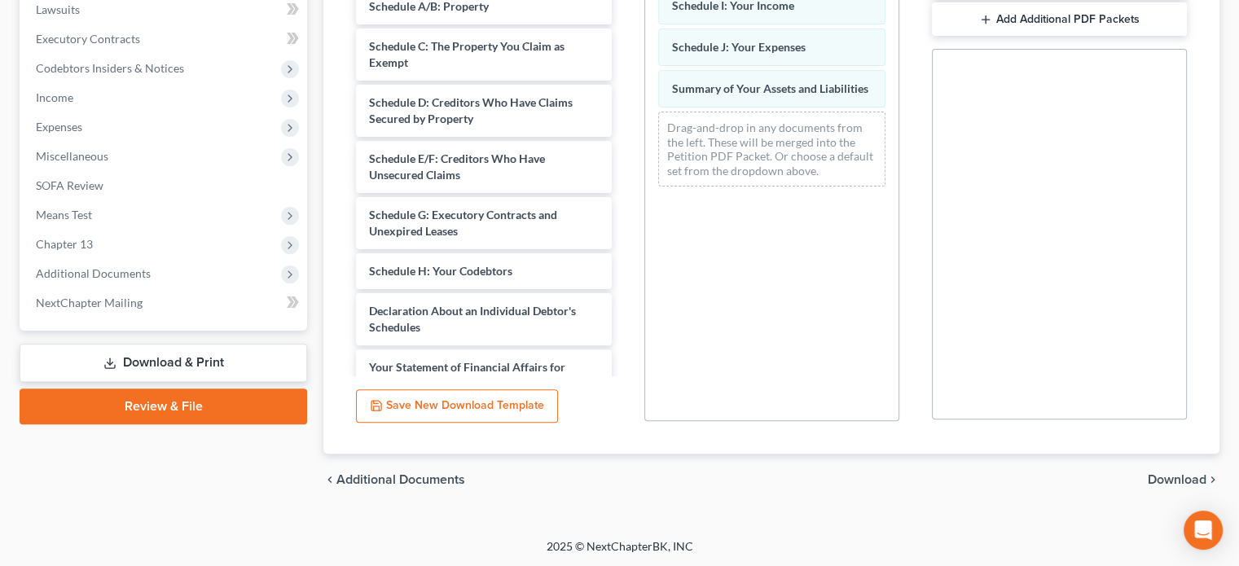
click at [1168, 475] on span "Download" at bounding box center [1177, 479] width 59 height 13
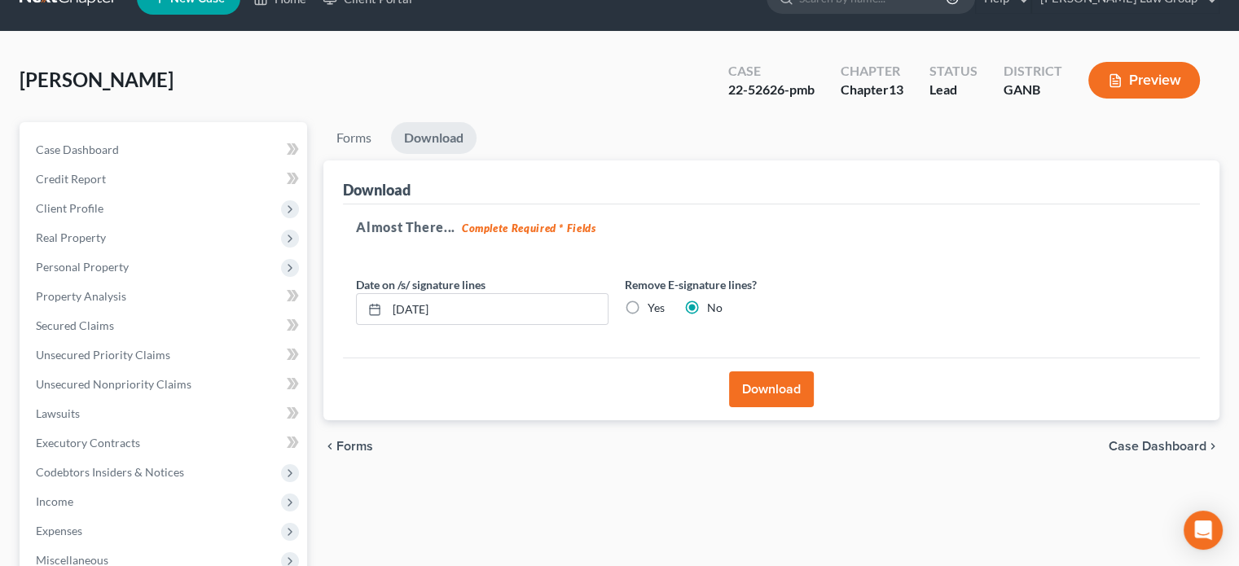
scroll to position [31, 0]
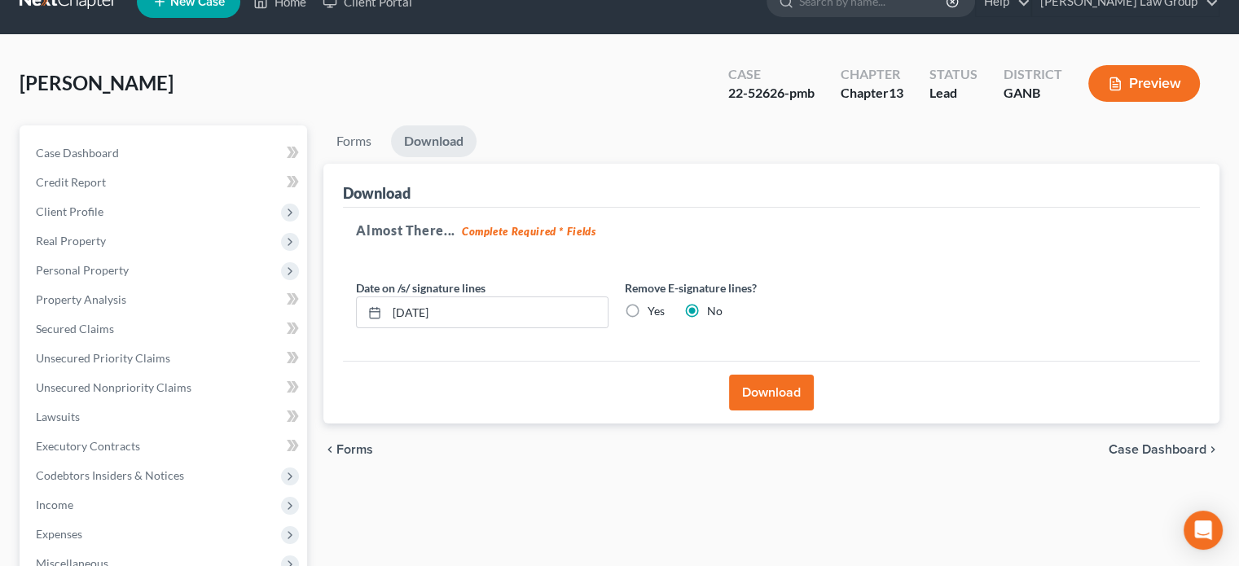
click at [763, 381] on button "Download" at bounding box center [771, 393] width 85 height 36
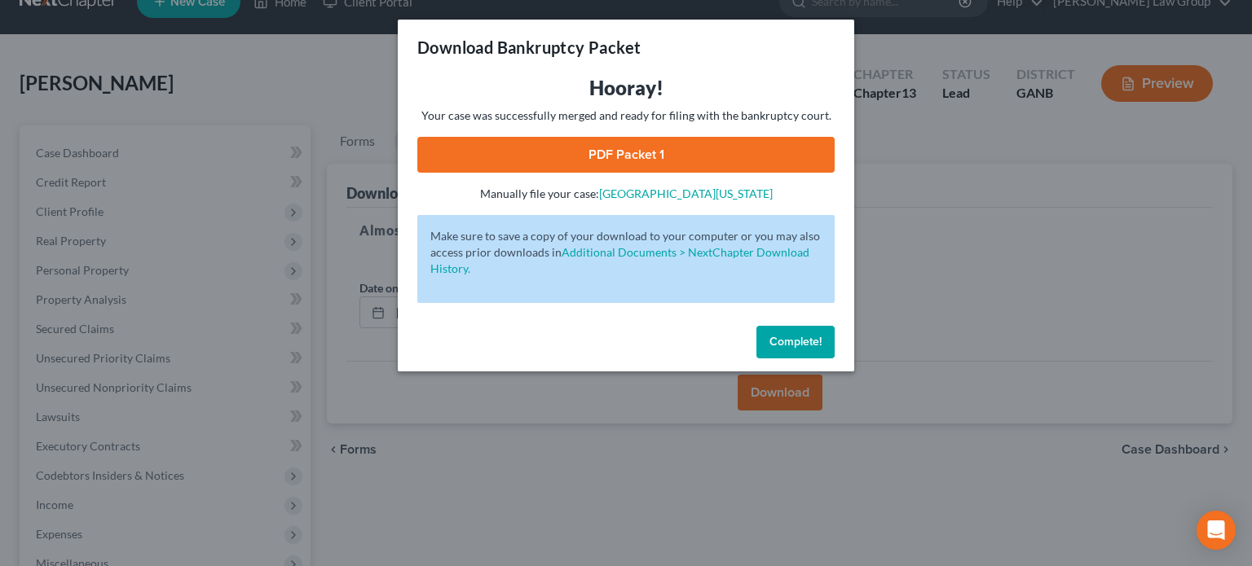
click at [623, 151] on link "PDF Packet 1" at bounding box center [625, 155] width 417 height 36
click at [790, 347] on span "Complete!" at bounding box center [795, 342] width 52 height 14
